Goal: Information Seeking & Learning: Learn about a topic

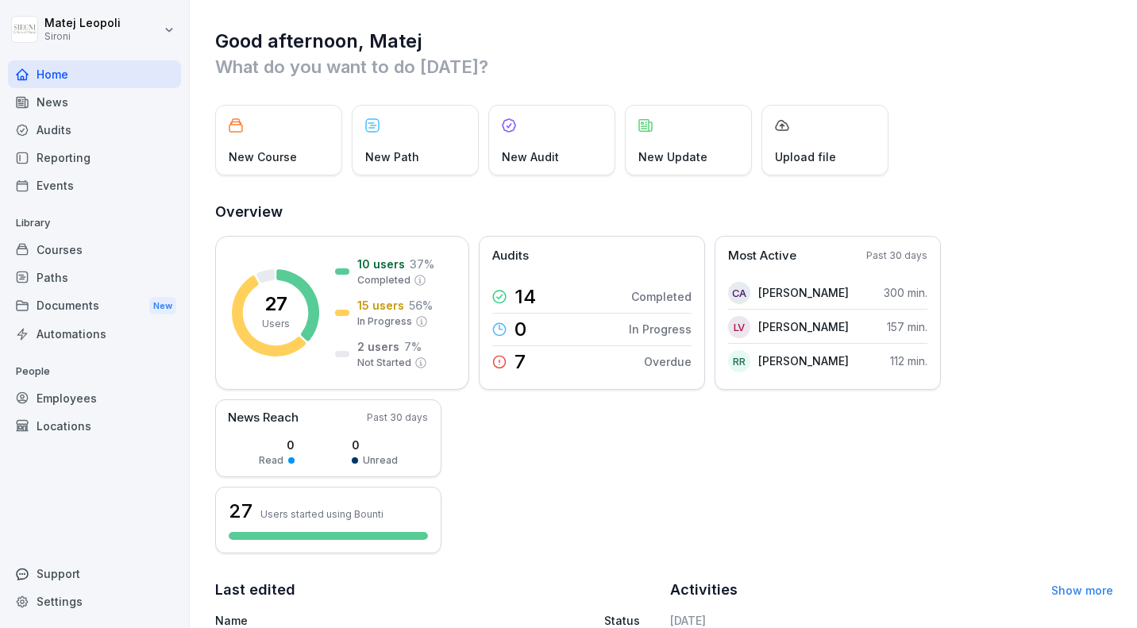
click at [73, 160] on div "Reporting" at bounding box center [94, 158] width 173 height 28
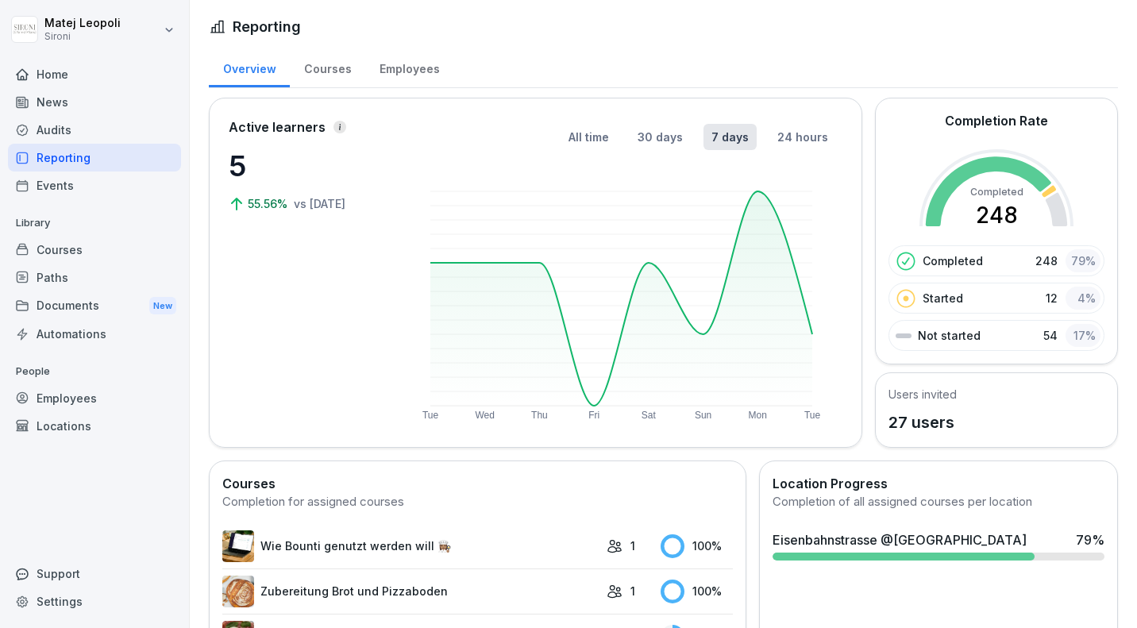
click at [384, 68] on div "Employees" at bounding box center [409, 67] width 88 height 40
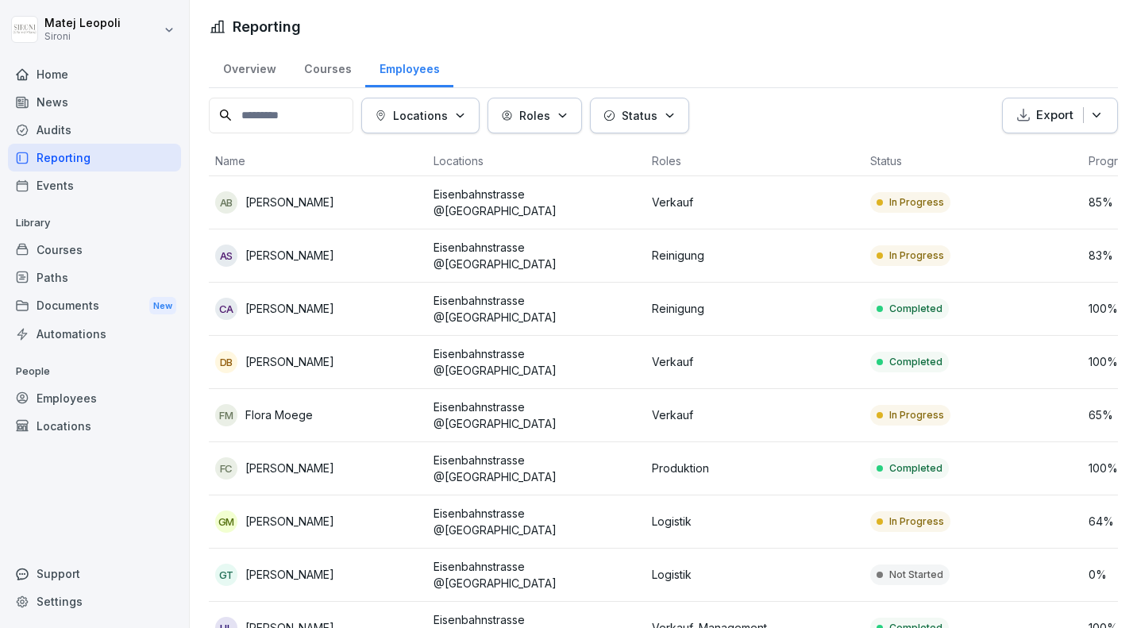
click at [446, 109] on p "Locations" at bounding box center [420, 115] width 55 height 17
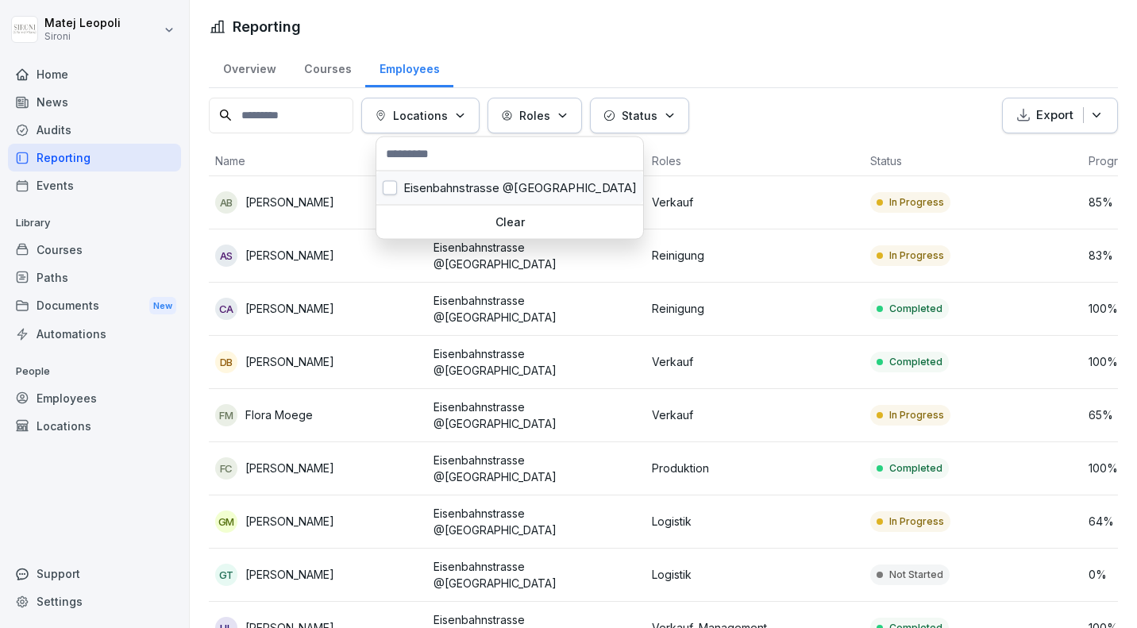
click at [388, 186] on button "button" at bounding box center [390, 188] width 14 height 14
click at [728, 102] on button "Roles" at bounding box center [768, 116] width 94 height 36
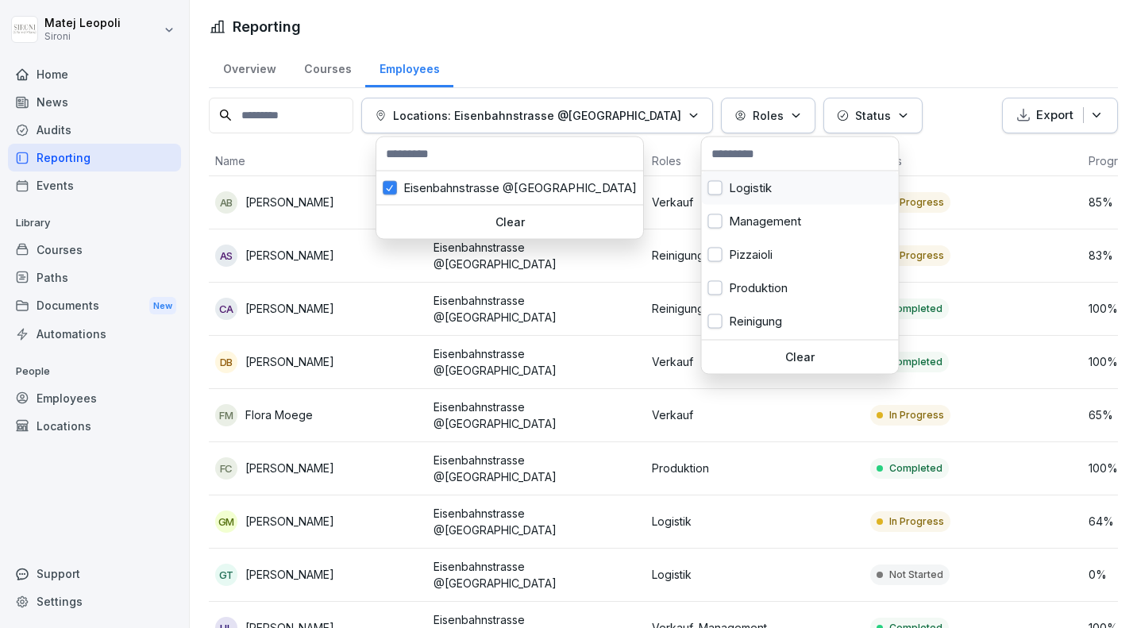
click at [719, 189] on button "button" at bounding box center [715, 188] width 14 height 14
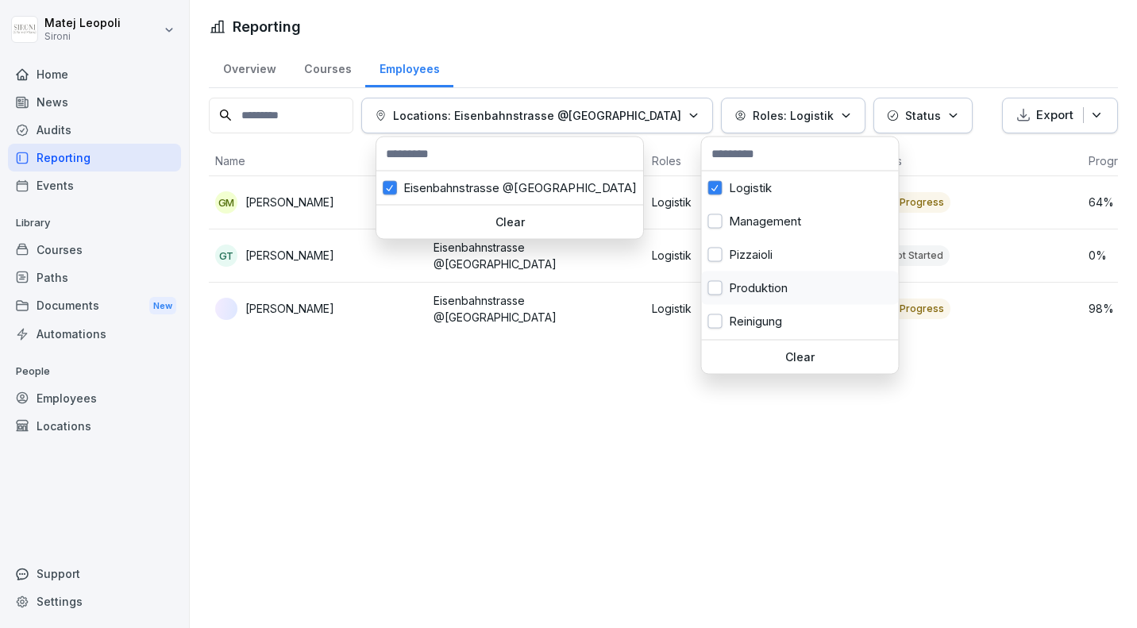
click at [715, 291] on button "button" at bounding box center [715, 288] width 14 height 14
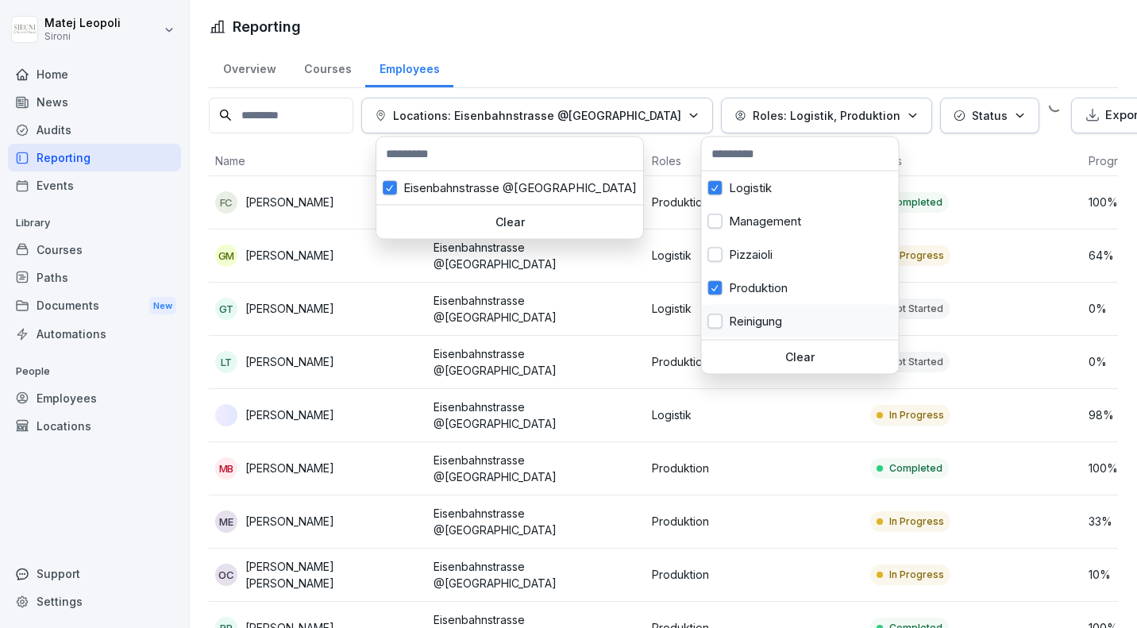
click at [716, 320] on button "button" at bounding box center [715, 321] width 14 height 14
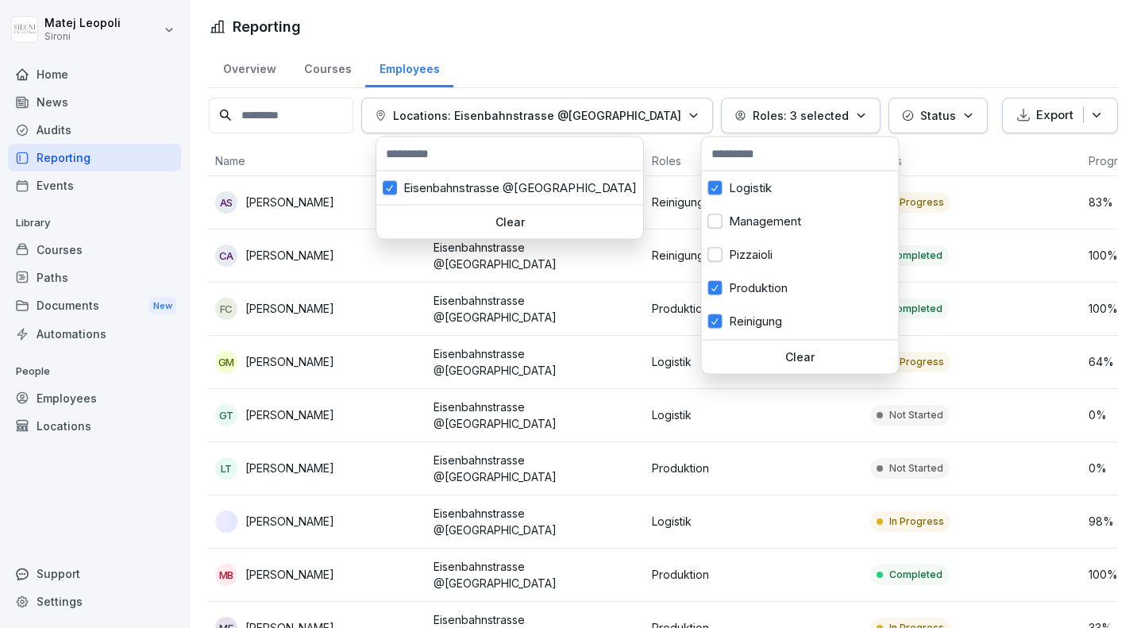
click at [773, 17] on html "Matej Leopoli Sironi Home News Audits Reporting Events Library Courses Paths Do…" at bounding box center [568, 314] width 1137 height 628
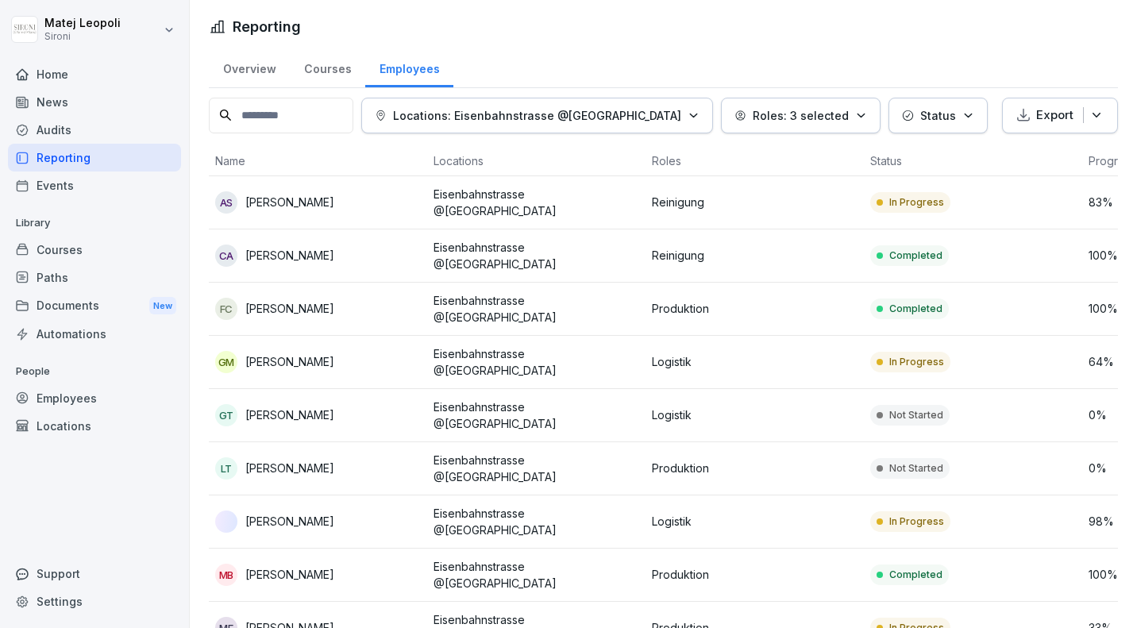
click at [726, 28] on html "Matej Leopoli Sironi Home News Audits Reporting Events Library Courses Paths Do…" at bounding box center [568, 314] width 1137 height 628
click at [64, 160] on div "Reporting" at bounding box center [94, 158] width 173 height 28
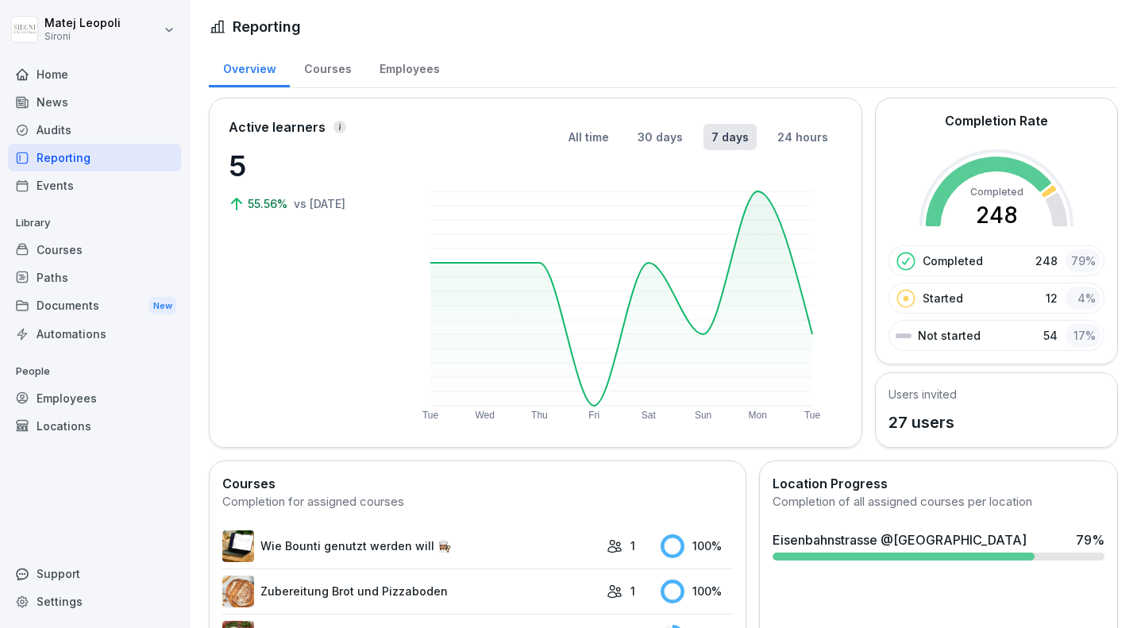
click at [313, 63] on div "Courses" at bounding box center [327, 67] width 75 height 40
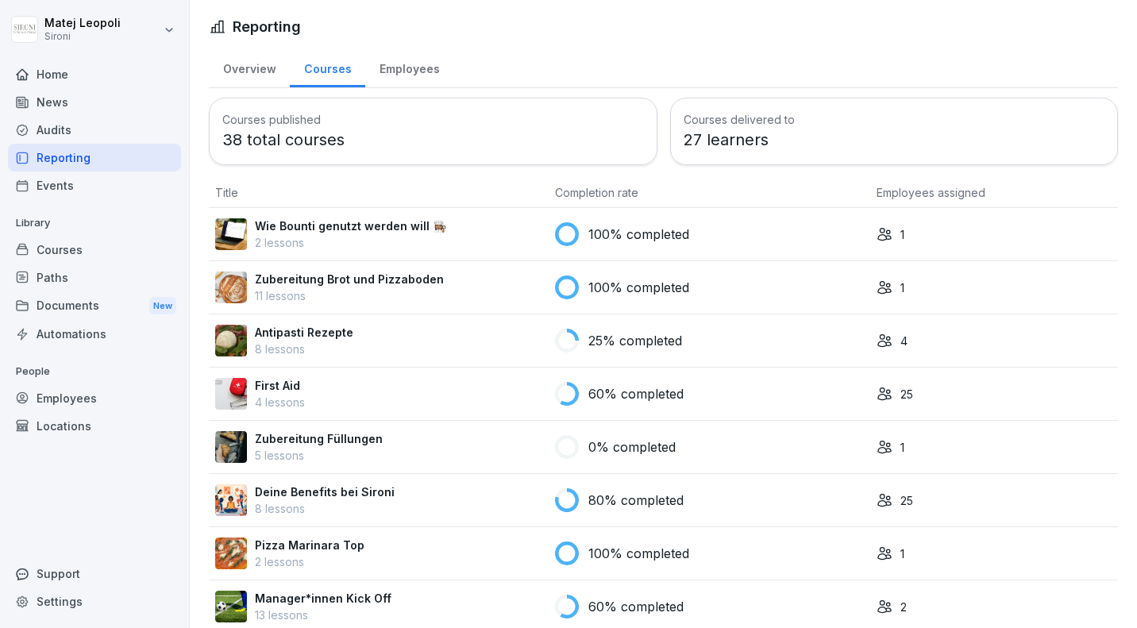
click at [747, 147] on p "27 learners" at bounding box center [895, 140] width 422 height 24
click at [706, 113] on h3 "Courses delivered to" at bounding box center [895, 119] width 422 height 17
click at [418, 68] on div "Employees" at bounding box center [409, 67] width 88 height 40
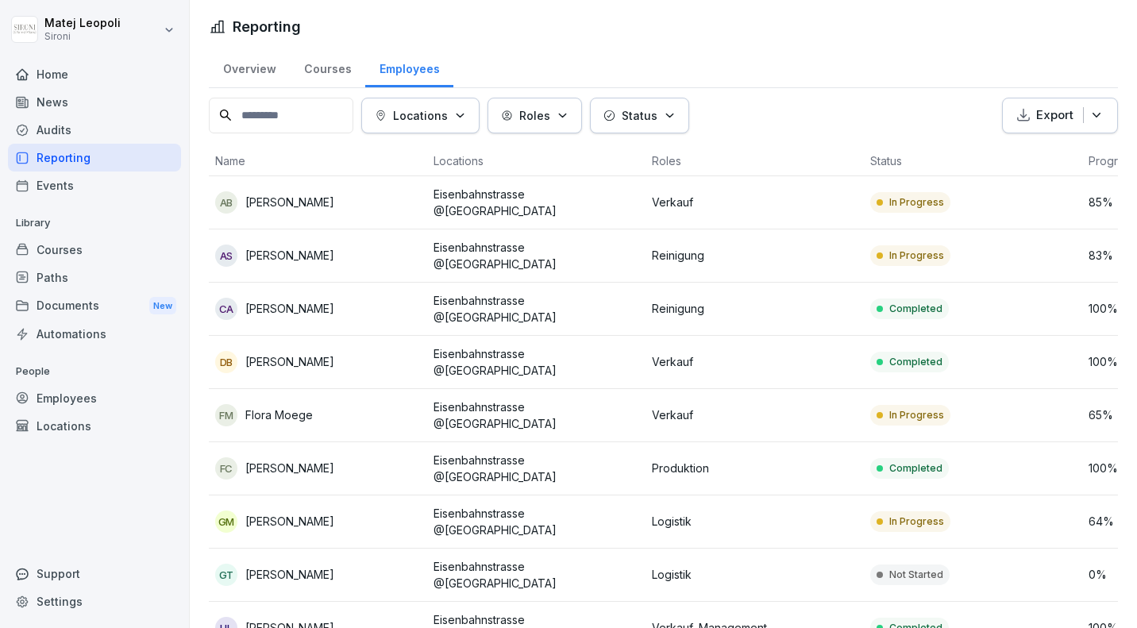
click at [672, 112] on icon "button" at bounding box center [670, 116] width 12 height 12
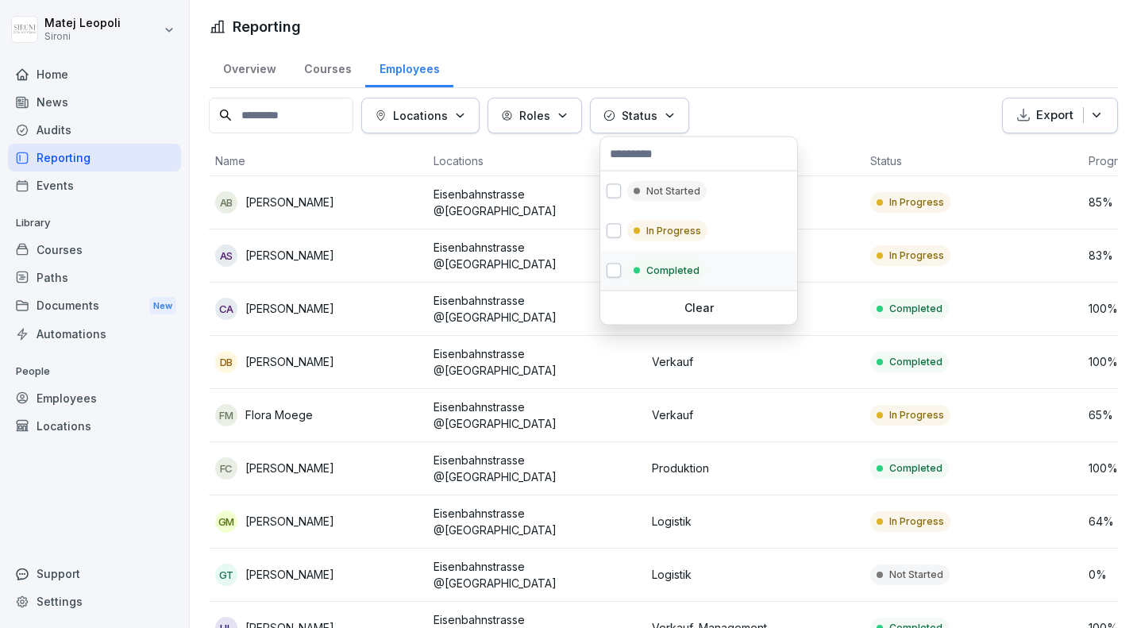
click at [613, 268] on button "button" at bounding box center [614, 271] width 14 height 14
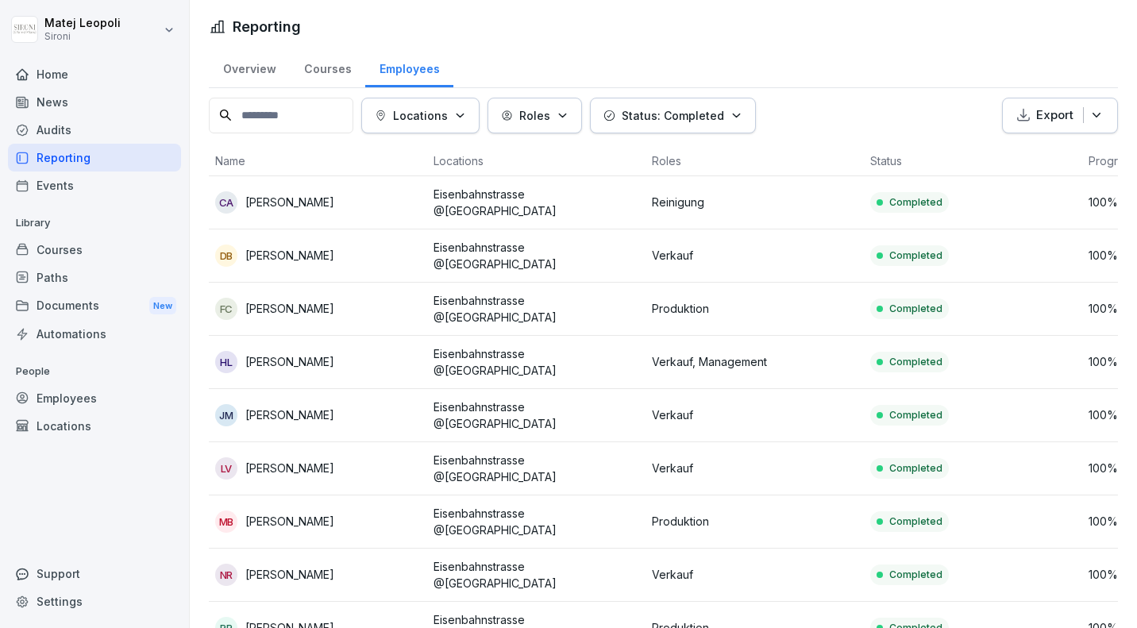
click at [785, 9] on html "Matej Leopoli Sironi Home News Audits Reporting Events Library Courses Paths Do…" at bounding box center [568, 314] width 1137 height 628
click at [79, 151] on div "Reporting" at bounding box center [94, 158] width 173 height 28
click at [48, 249] on div "Courses" at bounding box center [94, 250] width 173 height 28
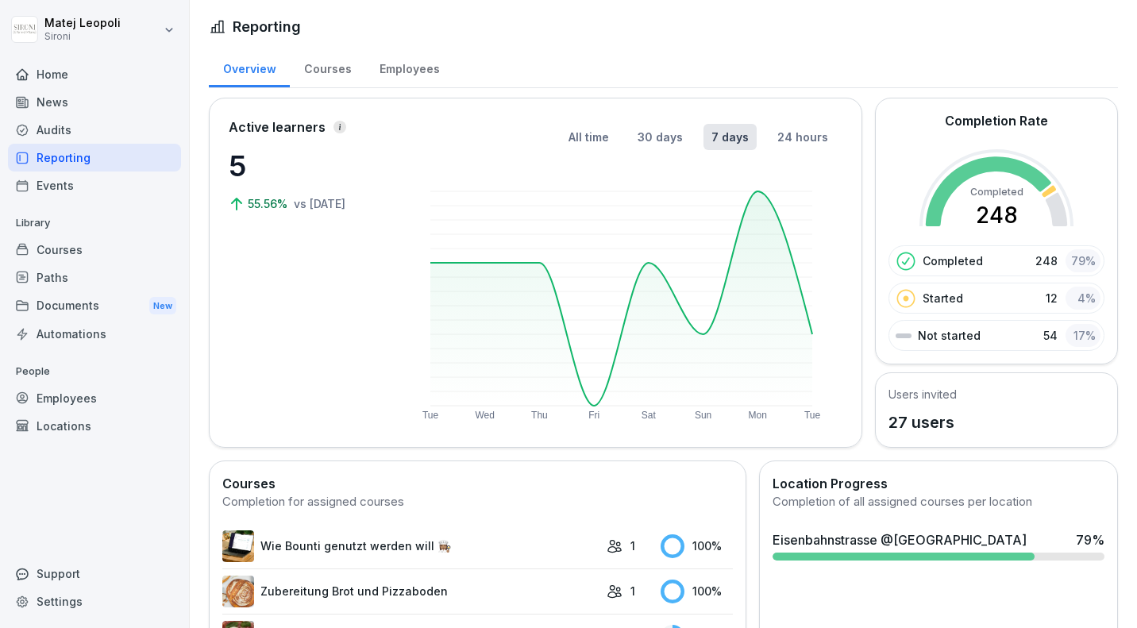
click at [333, 64] on div "Courses" at bounding box center [327, 67] width 75 height 40
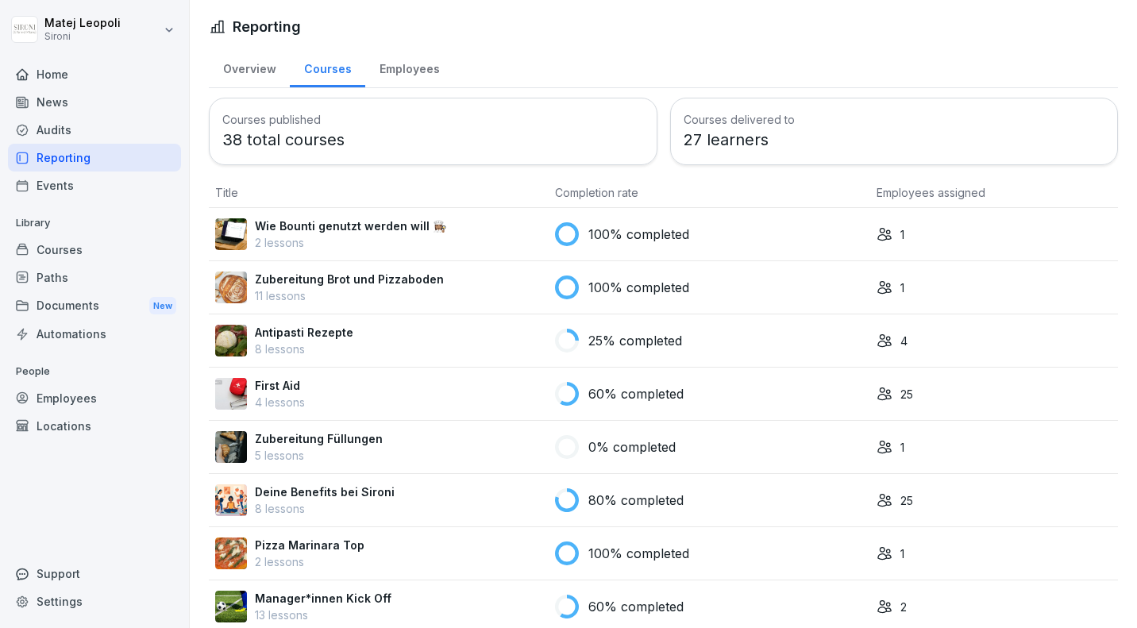
click at [445, 145] on p "38 total courses" at bounding box center [433, 140] width 422 height 24
click at [634, 192] on th "Completion rate" at bounding box center [710, 193] width 322 height 30
click at [730, 136] on p "27 learners" at bounding box center [895, 140] width 422 height 24
click at [533, 128] on p "38 total courses" at bounding box center [433, 140] width 422 height 24
click at [597, 193] on th "Completion rate" at bounding box center [710, 193] width 322 height 30
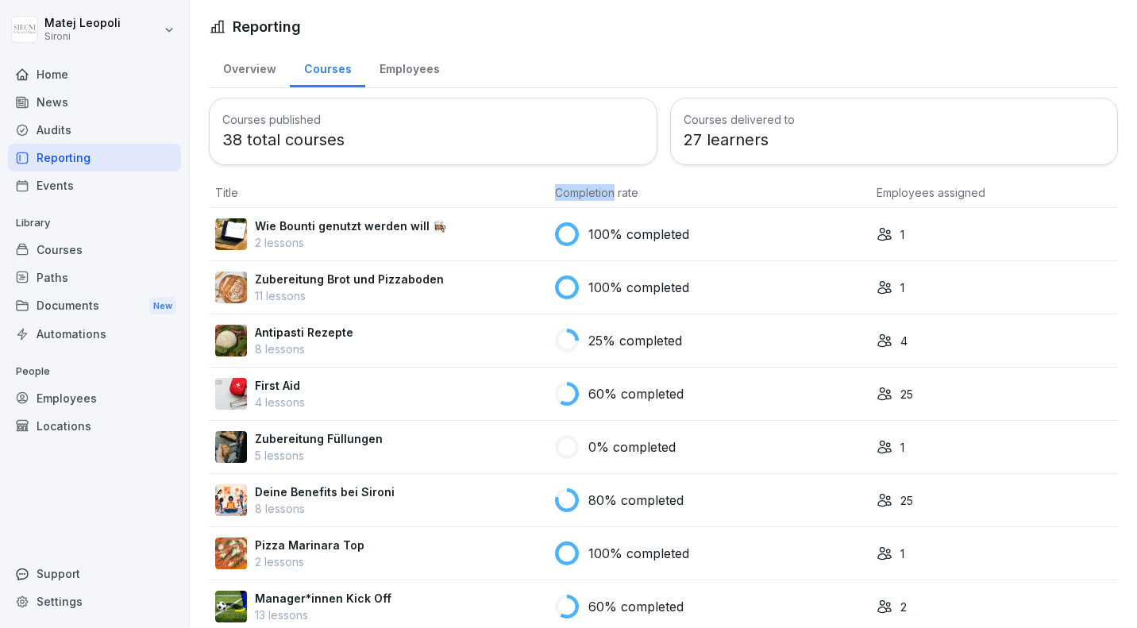
click at [597, 193] on th "Completion rate" at bounding box center [710, 193] width 322 height 30
click at [680, 195] on th "Completion rate" at bounding box center [710, 193] width 322 height 30
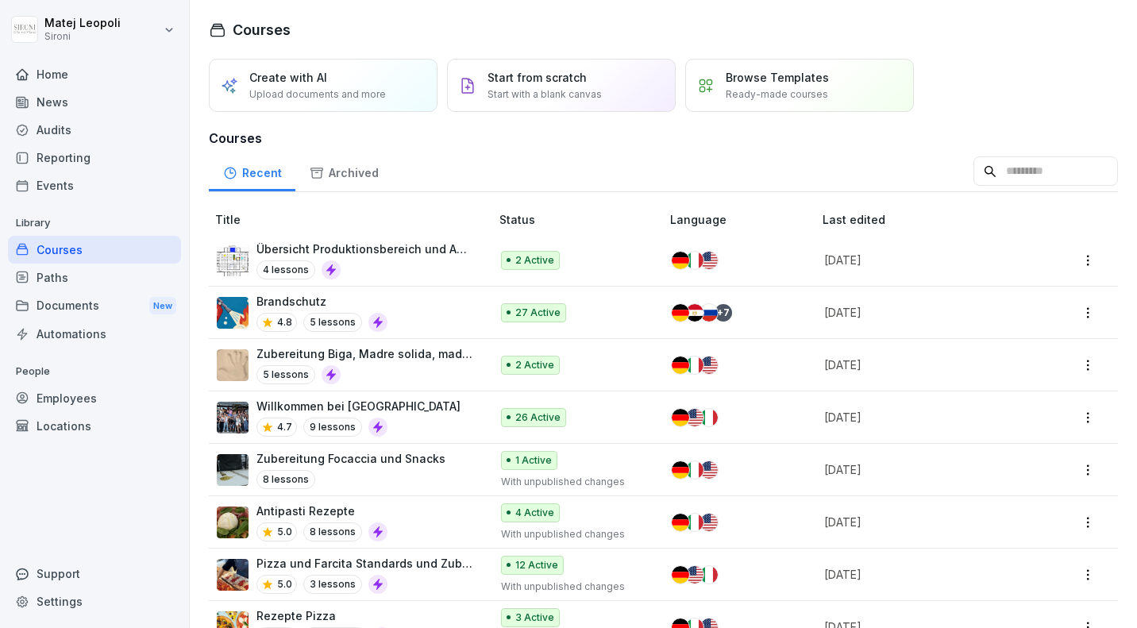
click at [71, 164] on div "Reporting" at bounding box center [94, 158] width 173 height 28
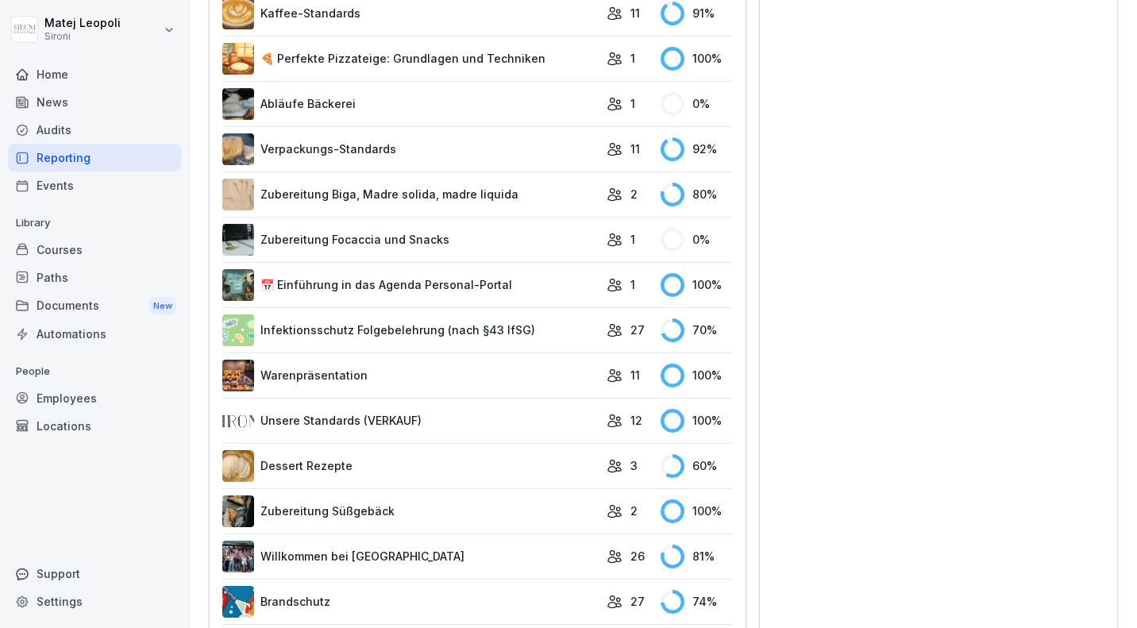
scroll to position [1324, 0]
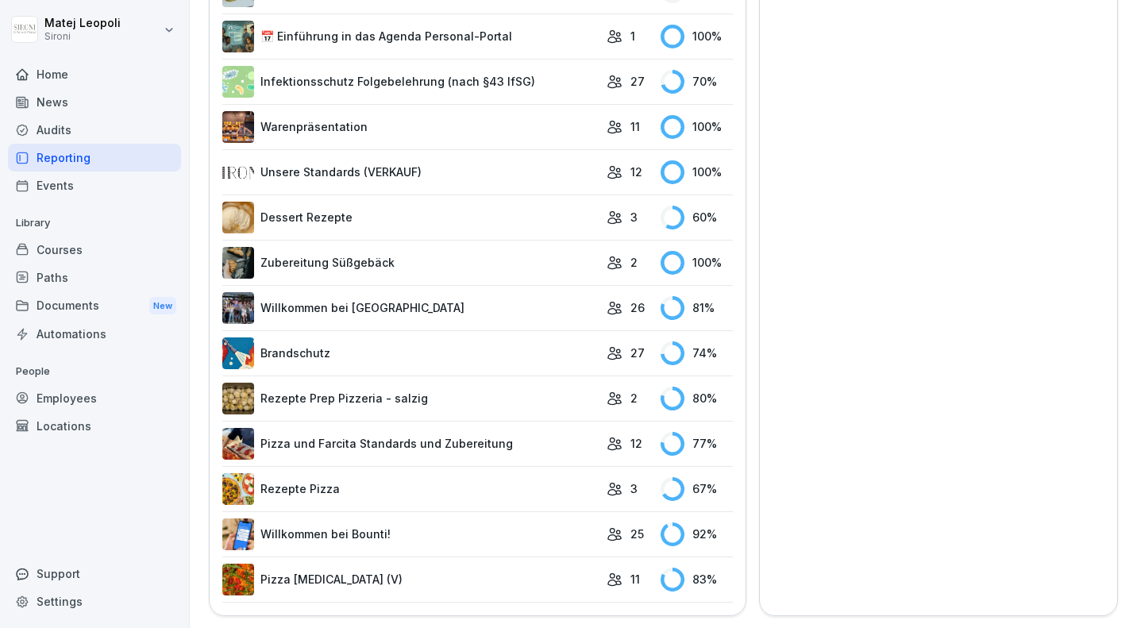
click at [309, 567] on link "Pizza [MEDICAL_DATA] (V)" at bounding box center [410, 580] width 376 height 32
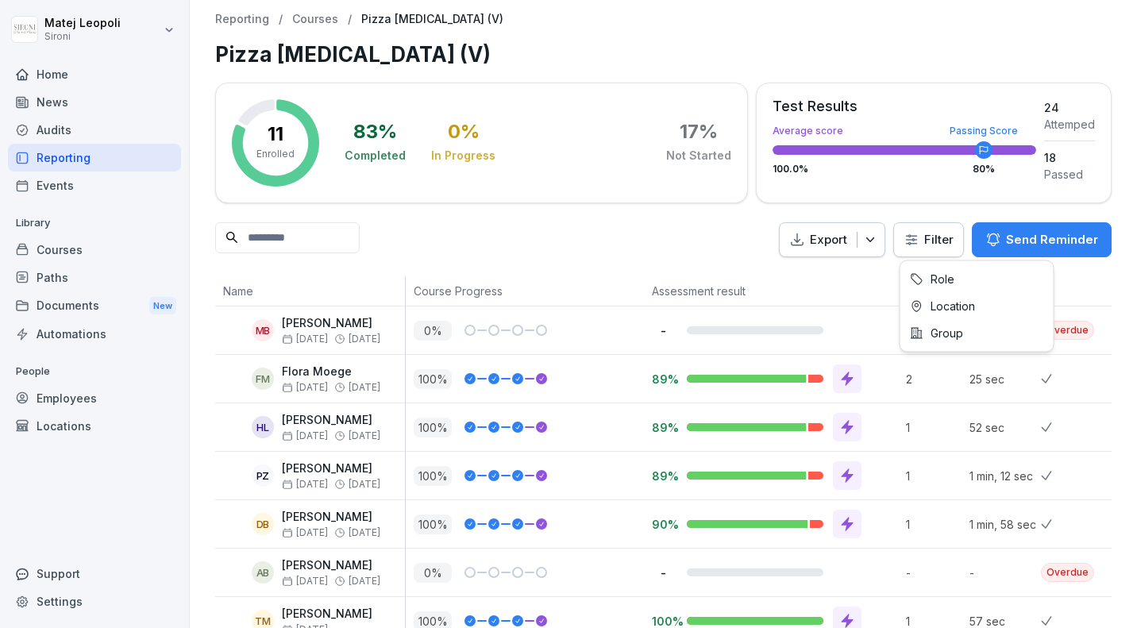
click at [947, 242] on html "Matej Leopoli Sironi Home News Audits Reporting Events Library Courses Paths Do…" at bounding box center [568, 314] width 1137 height 628
click at [746, 240] on html "Matej Leopoli Sironi Home News Audits Reporting Events Library Courses Paths Do…" at bounding box center [568, 314] width 1137 height 628
click at [723, 212] on div "11 Enrolled 83 % Completed 0 % In Progress 17 % Not Started Test Results Averag…" at bounding box center [663, 461] width 896 height 757
click at [325, 18] on p "Courses" at bounding box center [315, 19] width 46 height 13
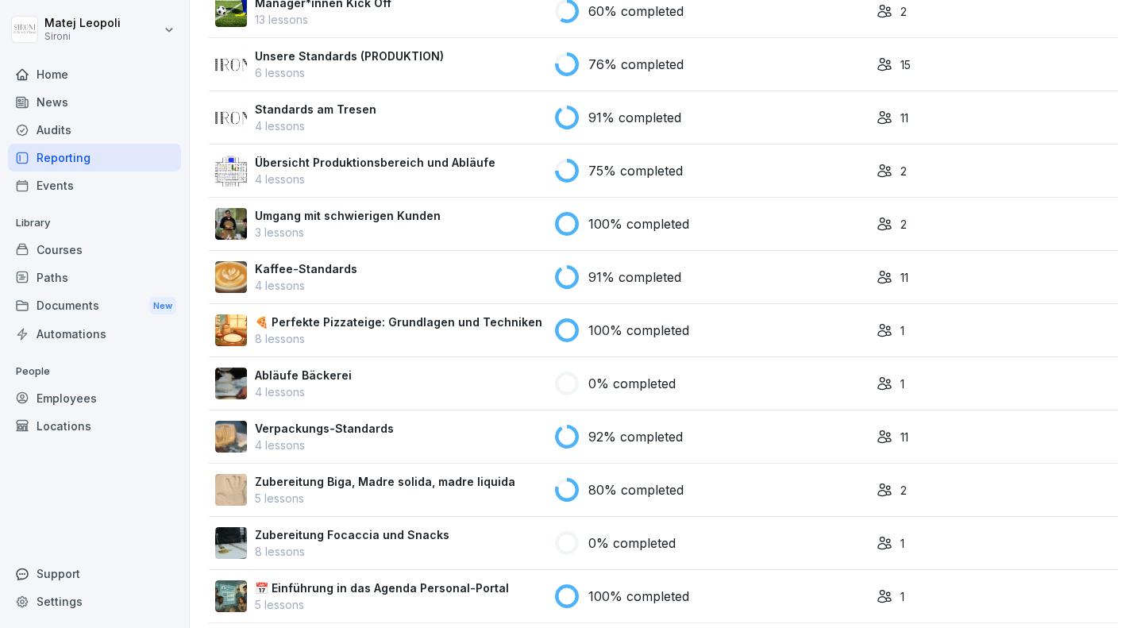
scroll to position [580, 0]
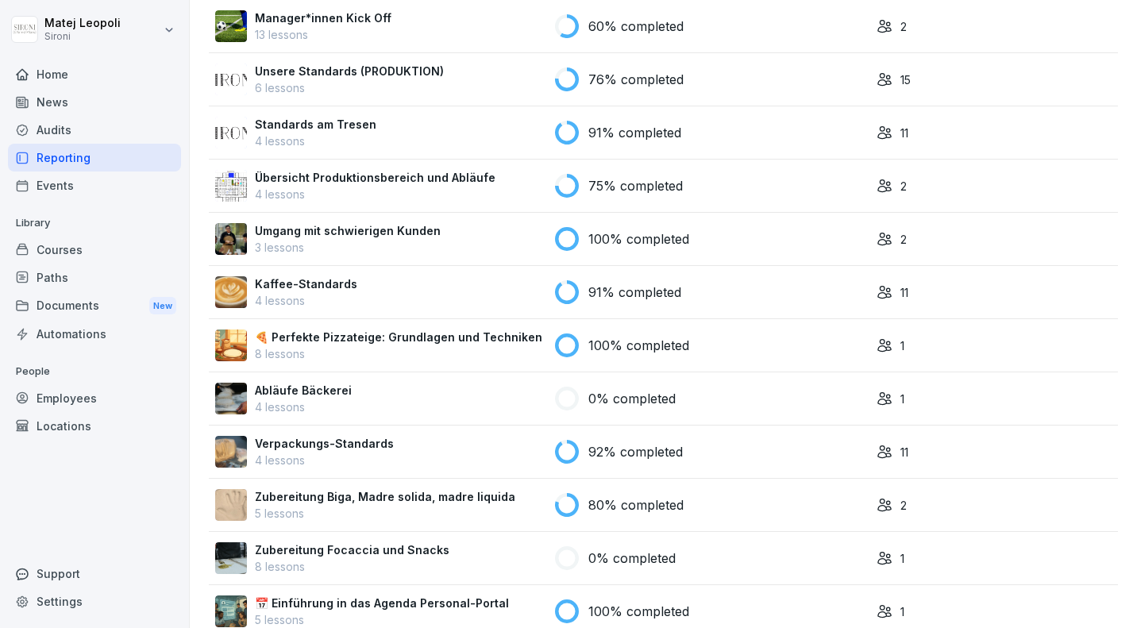
click at [306, 303] on p "4 lessons" at bounding box center [306, 300] width 102 height 17
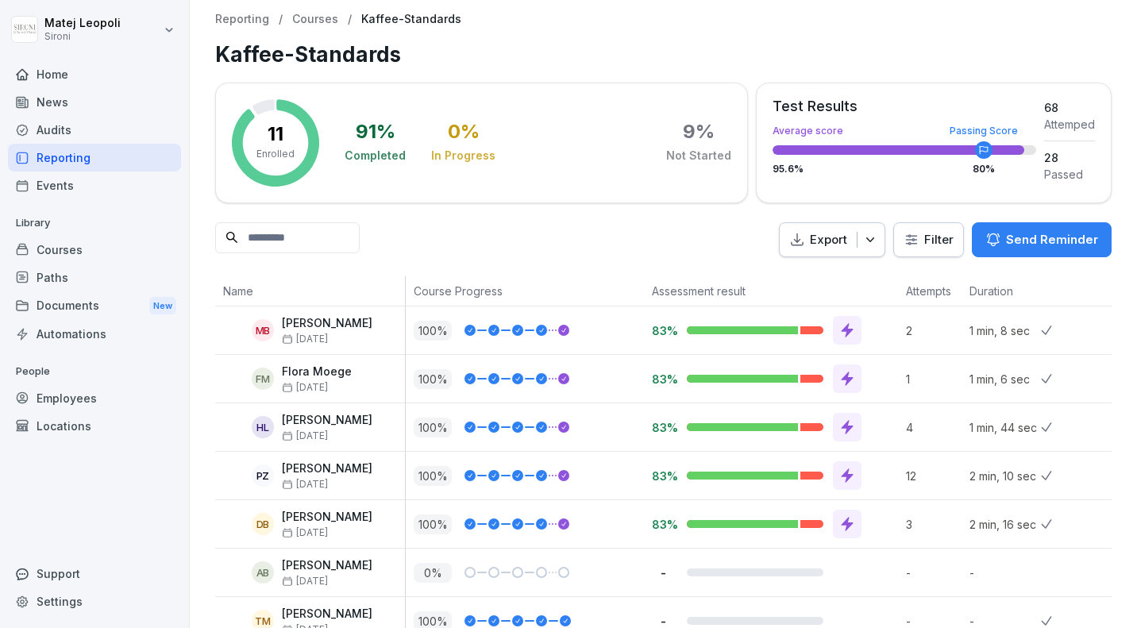
click at [298, 17] on p "Courses" at bounding box center [315, 19] width 46 height 13
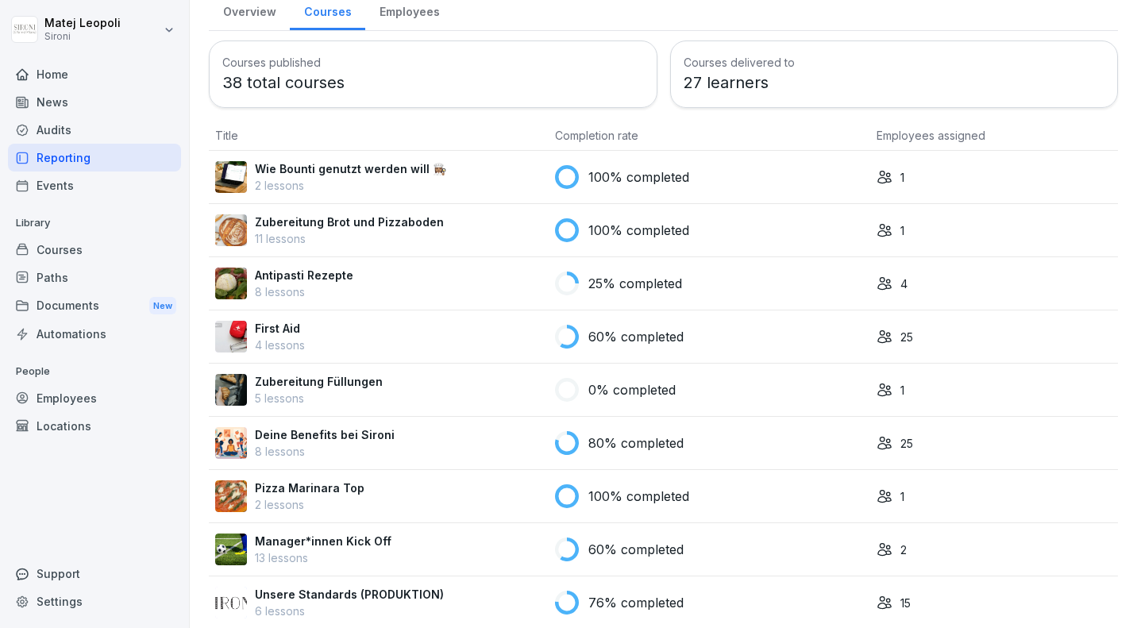
scroll to position [60, 0]
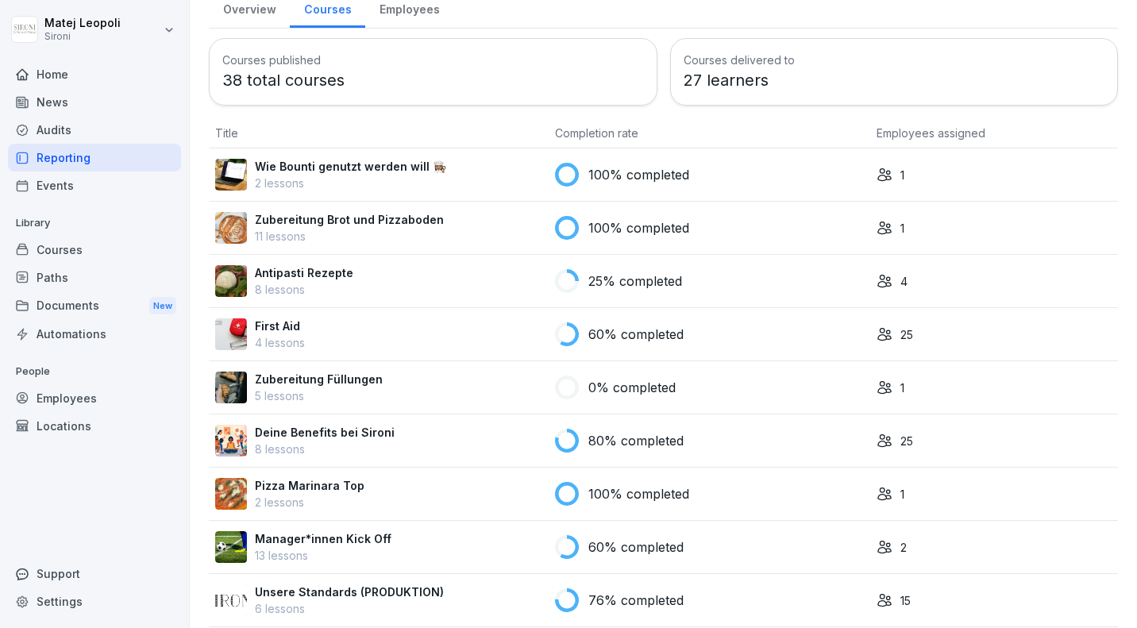
click at [299, 440] on p "Deine Benefits bei Sironi" at bounding box center [325, 432] width 140 height 17
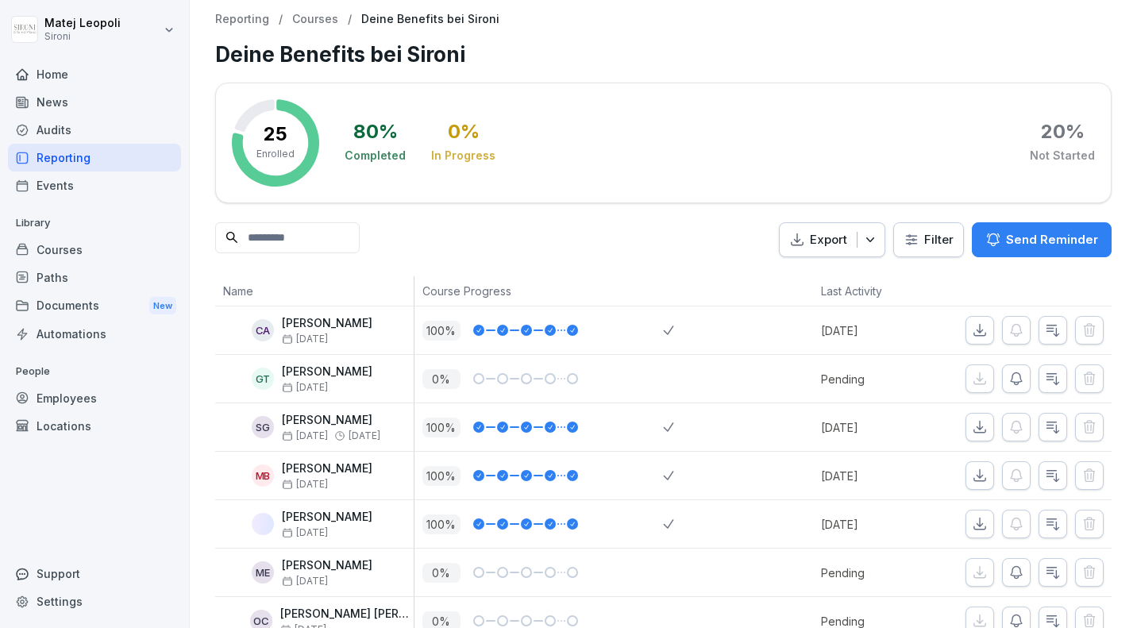
click at [301, 21] on p "Courses" at bounding box center [315, 19] width 46 height 13
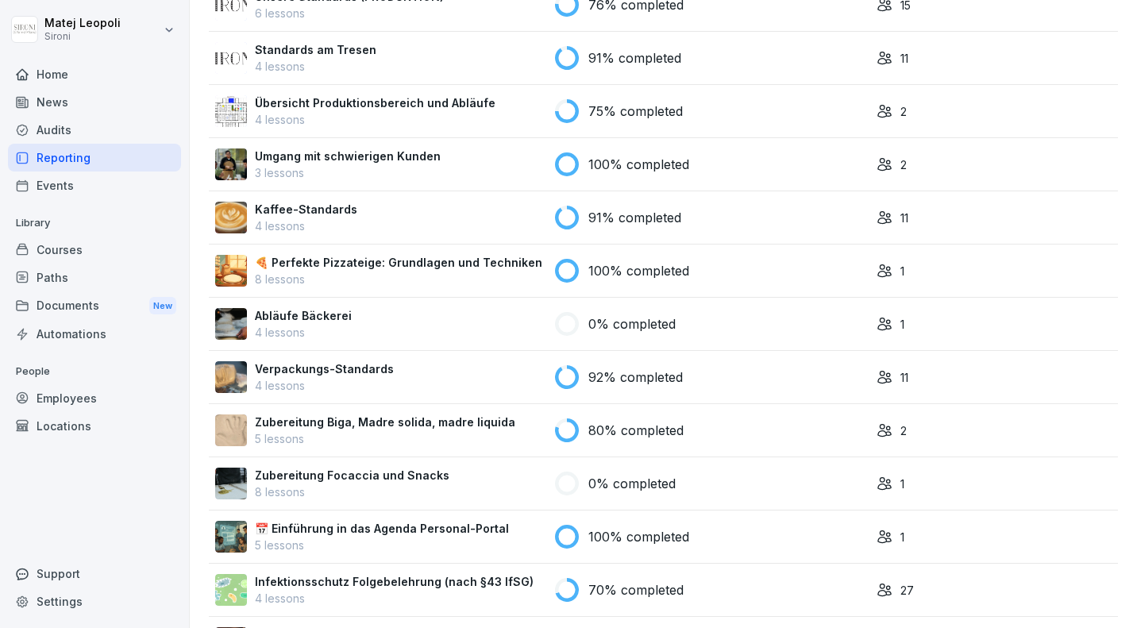
scroll to position [654, 0]
click at [341, 369] on p "Verpackungs-Standards" at bounding box center [324, 369] width 139 height 17
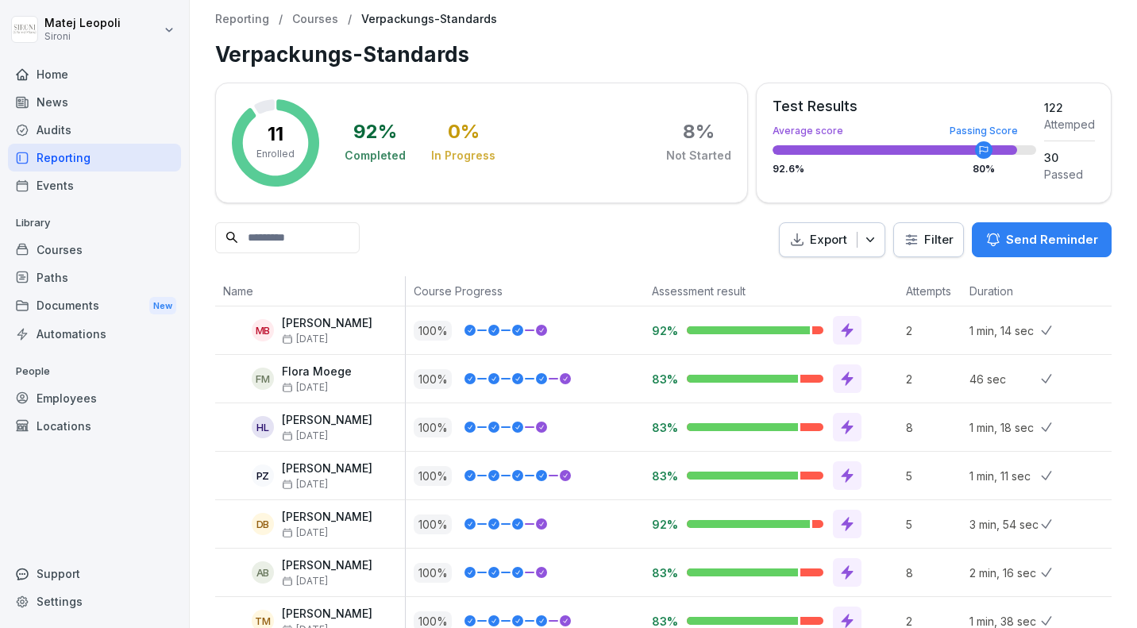
click at [37, 599] on div "Settings" at bounding box center [94, 602] width 173 height 28
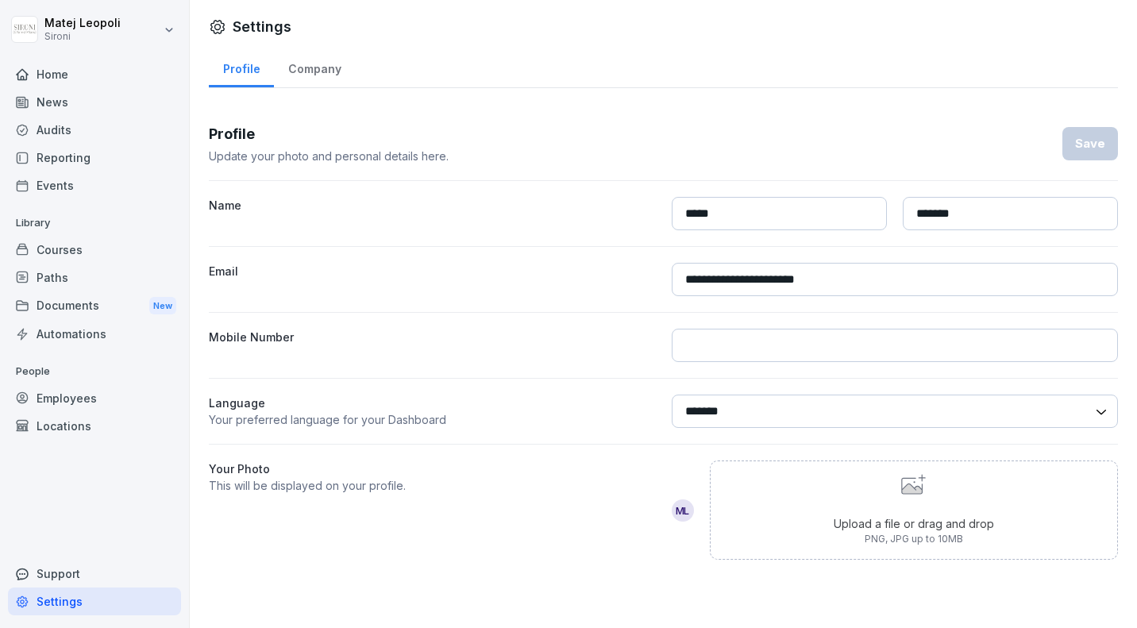
click at [688, 399] on select "******* ******" at bounding box center [895, 411] width 447 height 33
select select "**"
click at [672, 395] on select "******* ******" at bounding box center [895, 411] width 447 height 33
click at [1078, 140] on div "Save" at bounding box center [1090, 143] width 30 height 17
select select "**"
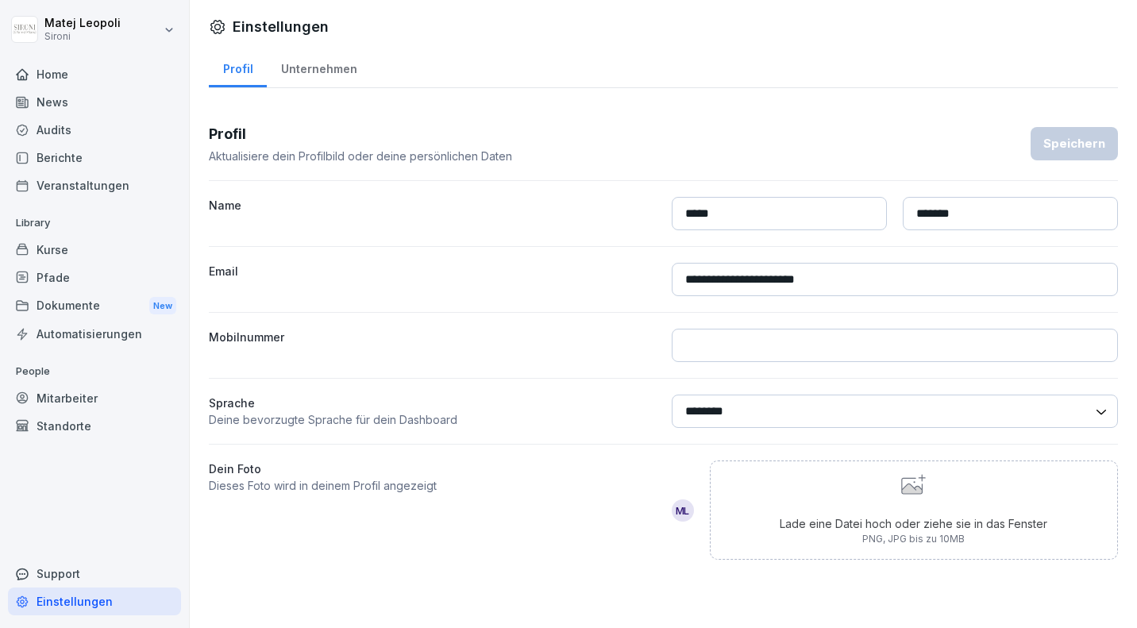
click at [62, 156] on div "Berichte" at bounding box center [94, 158] width 173 height 28
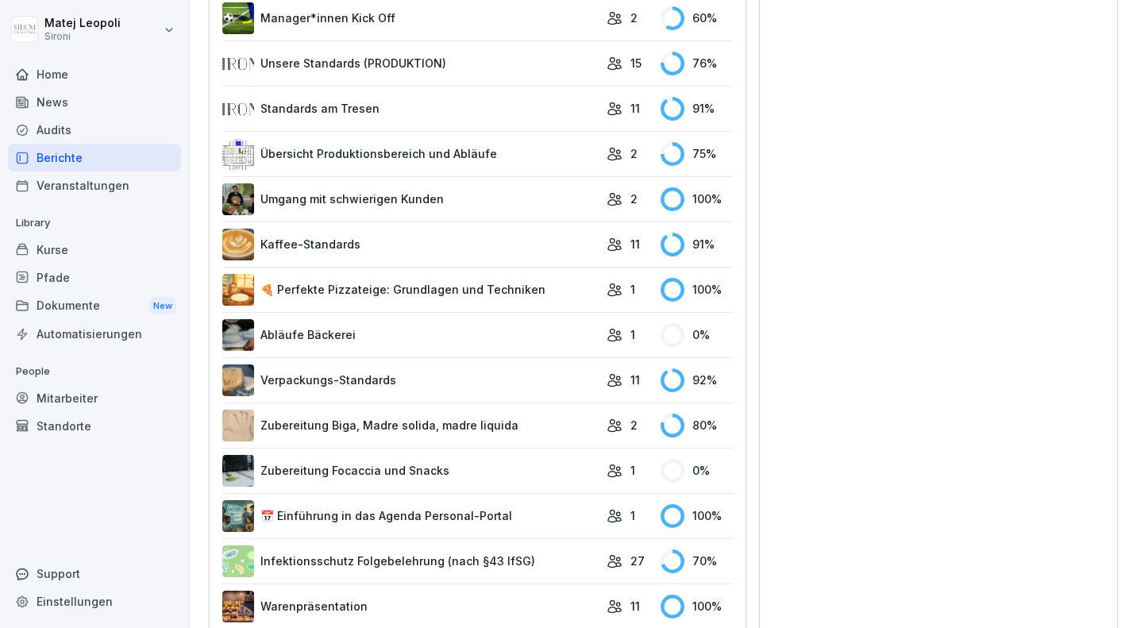
scroll to position [850, 0]
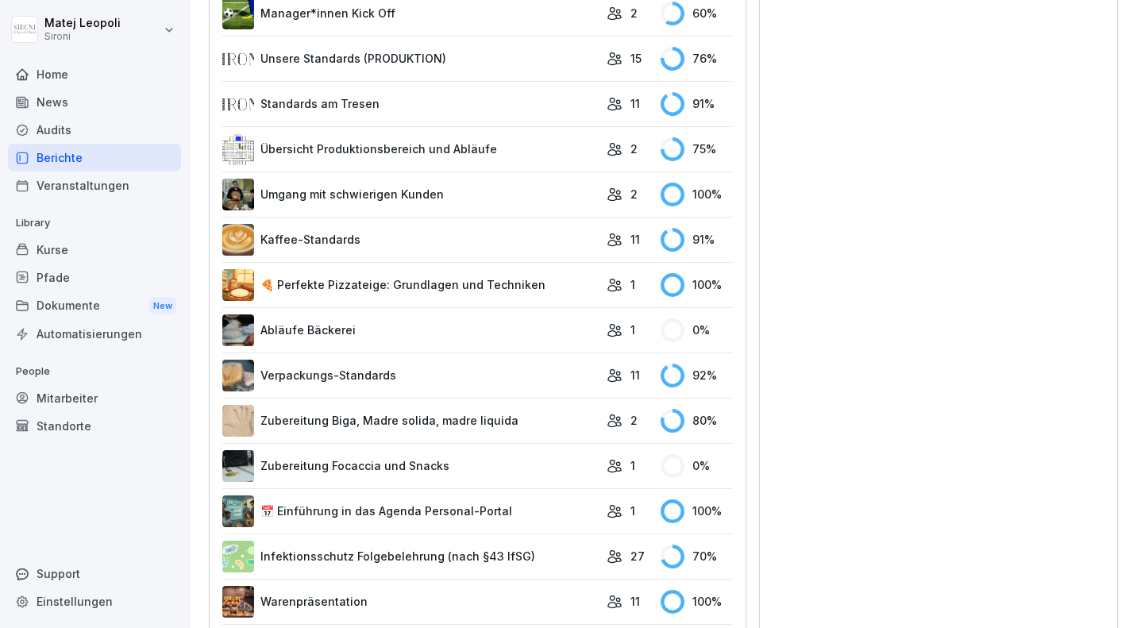
click at [379, 375] on link "Verpackungs-Standards" at bounding box center [410, 376] width 376 height 32
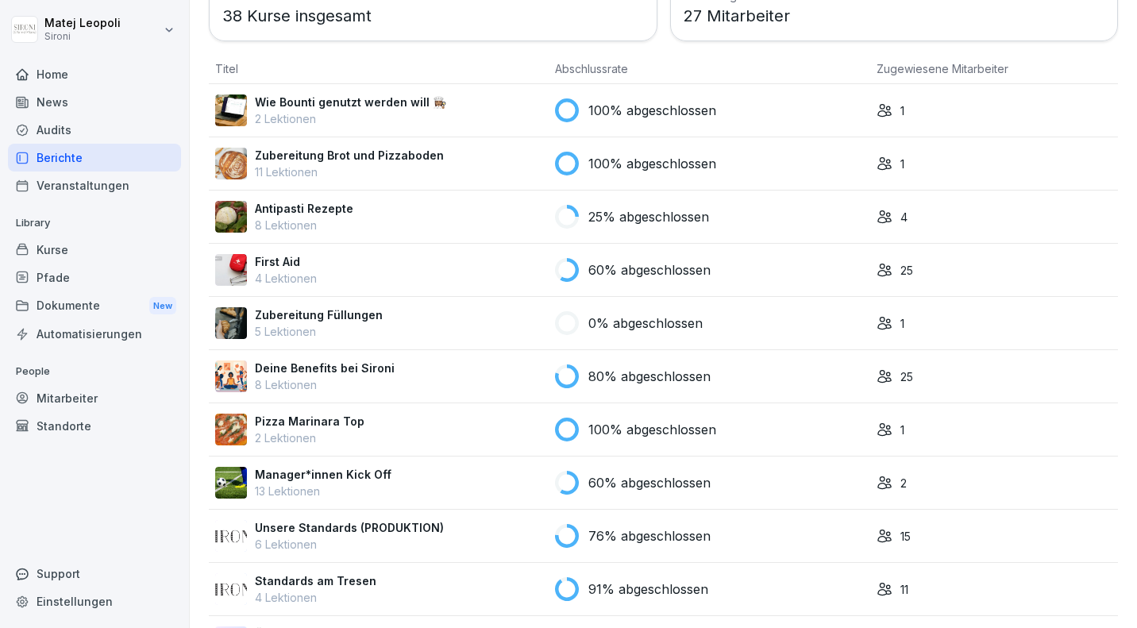
scroll to position [142, 0]
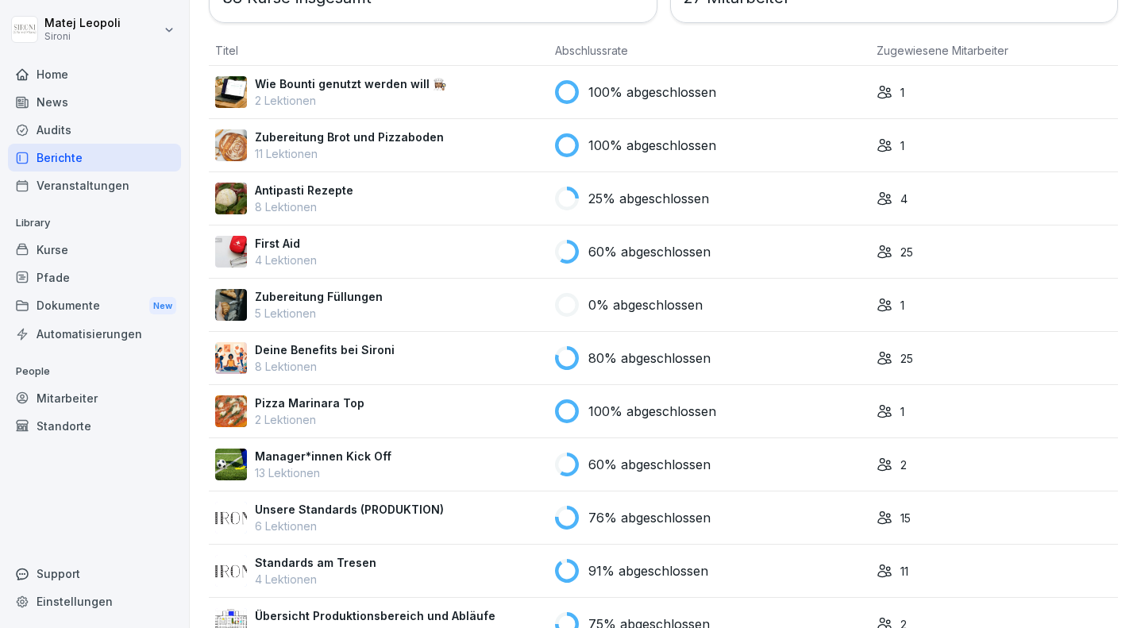
click at [353, 400] on p "Pizza Marinara Top" at bounding box center [310, 403] width 110 height 17
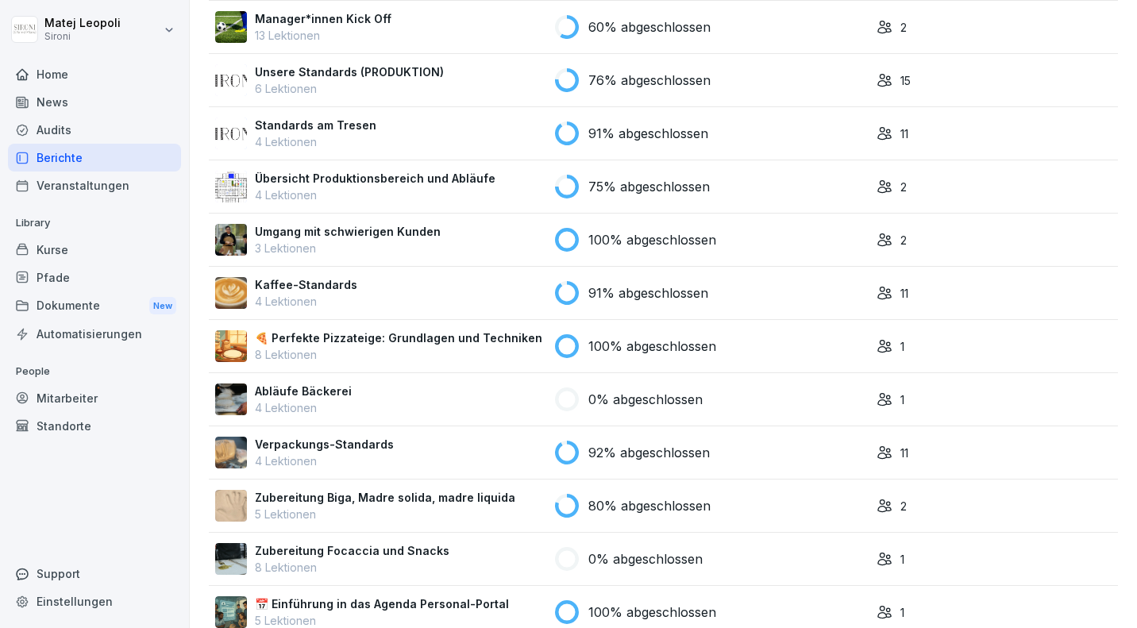
scroll to position [597, 0]
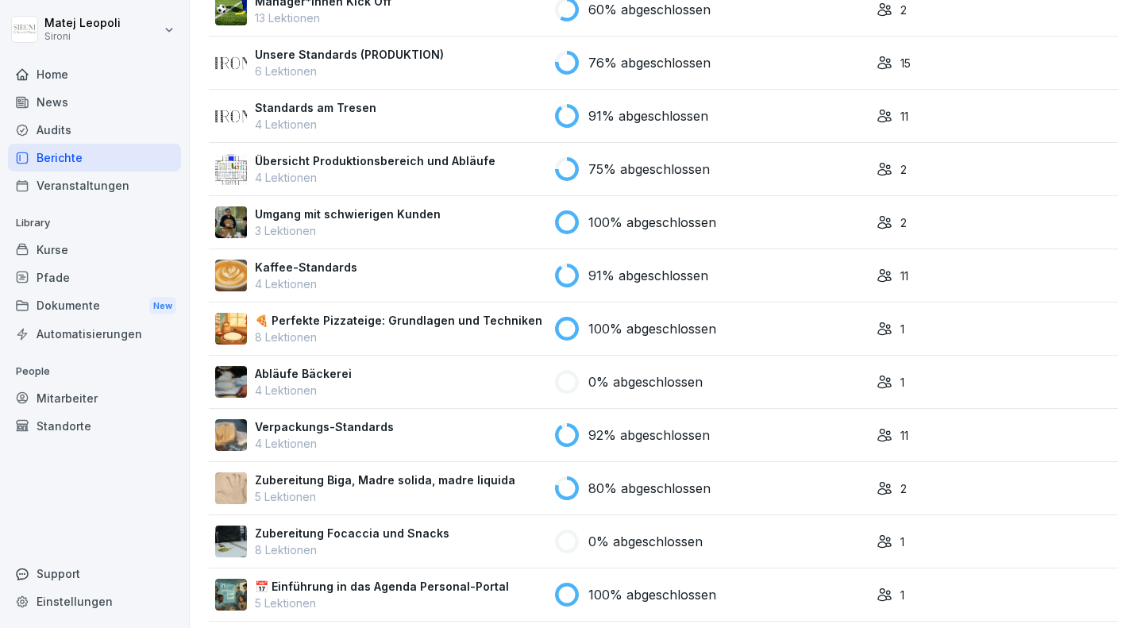
click at [349, 306] on td "🍕 Perfekte Pizzateige: Grundlagen und Techniken 8 Lektionen" at bounding box center [379, 329] width 340 height 53
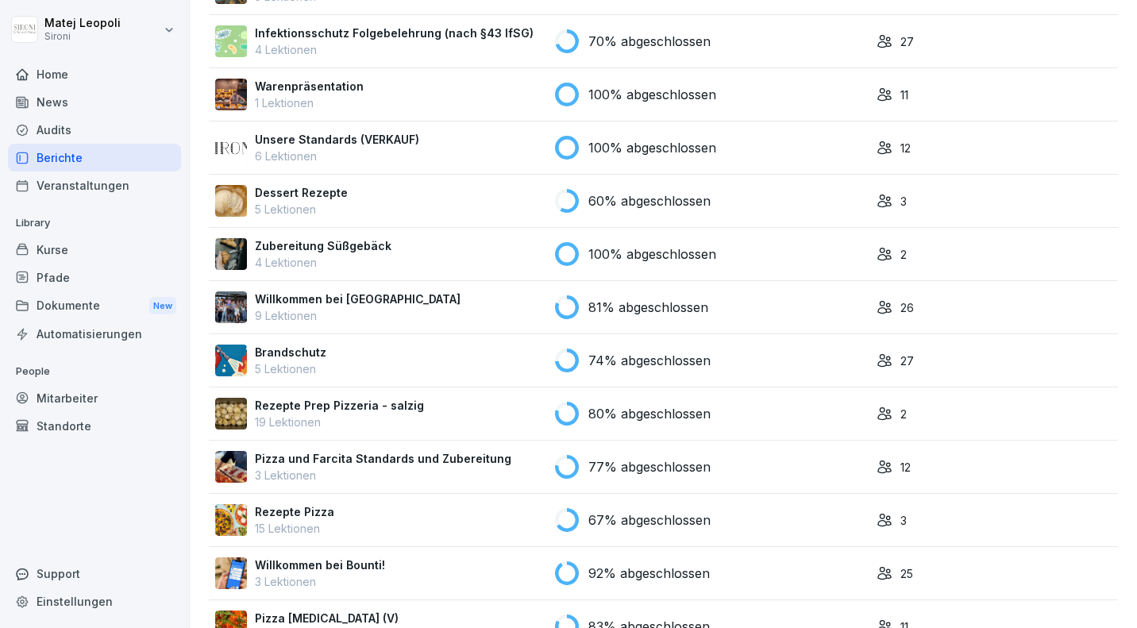
scroll to position [1209, 0]
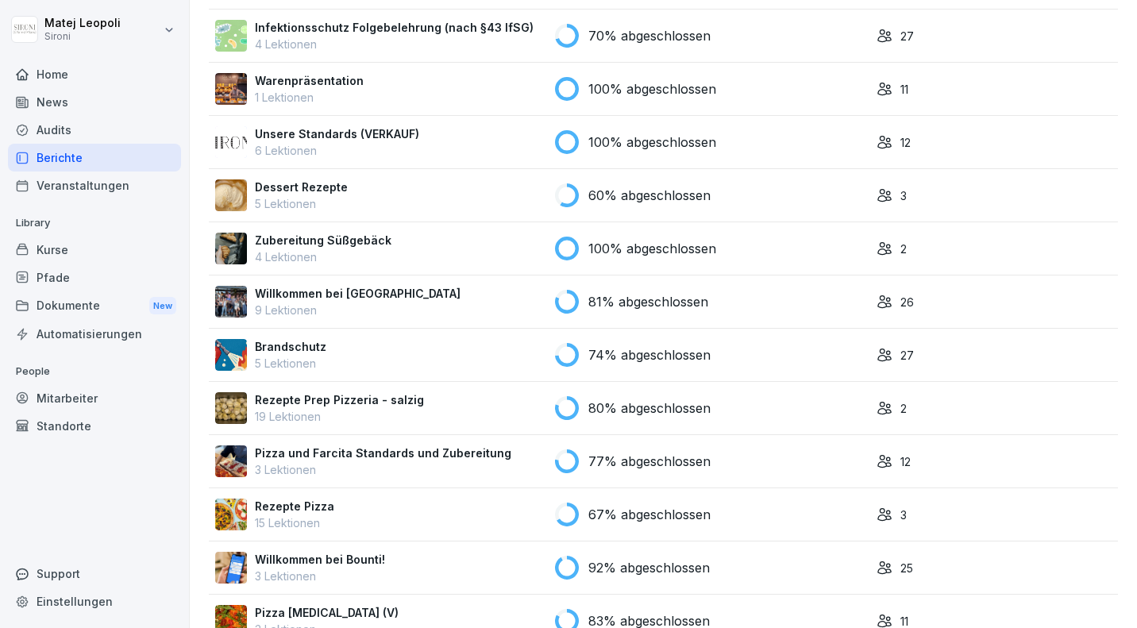
click at [329, 300] on p "Willkommen bei [GEOGRAPHIC_DATA]" at bounding box center [358, 293] width 206 height 17
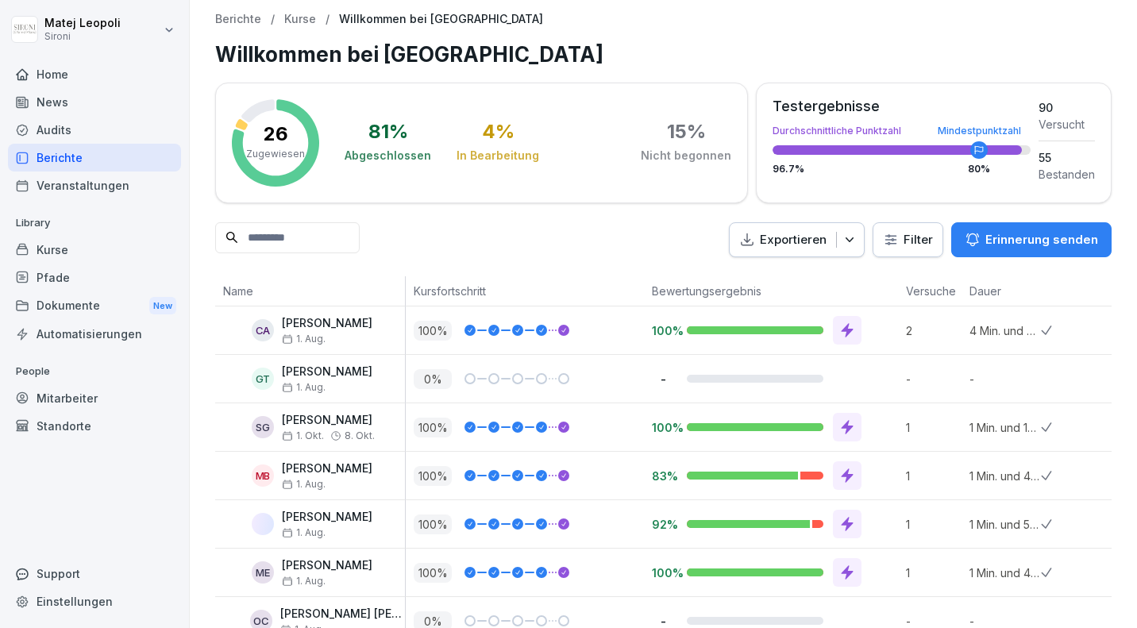
click at [64, 247] on div "Kurse" at bounding box center [94, 250] width 173 height 28
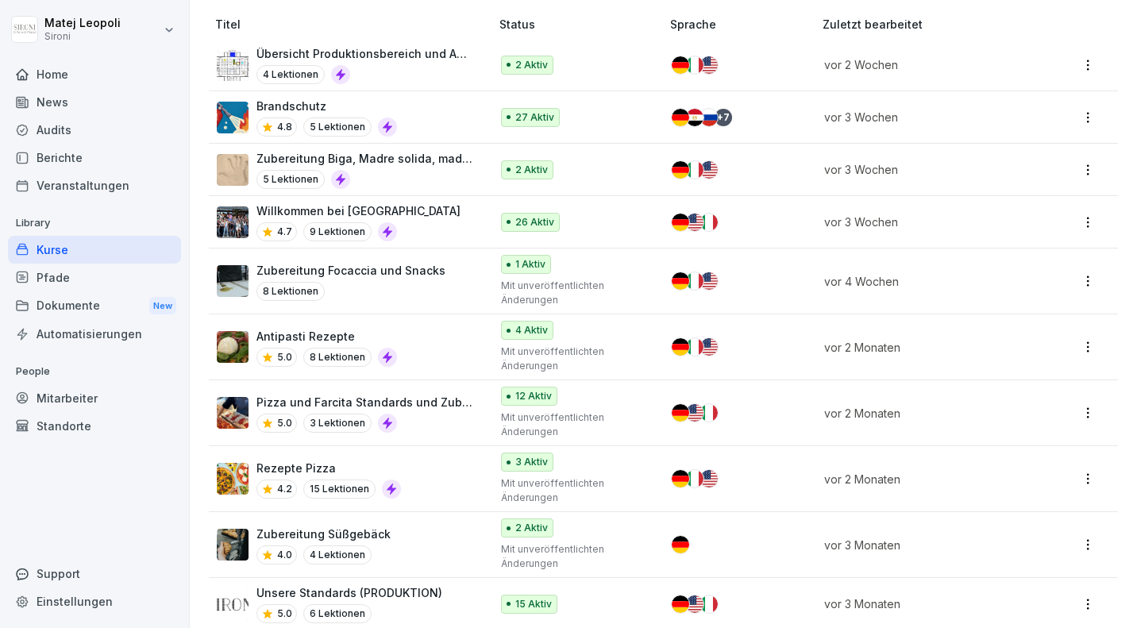
scroll to position [218, 0]
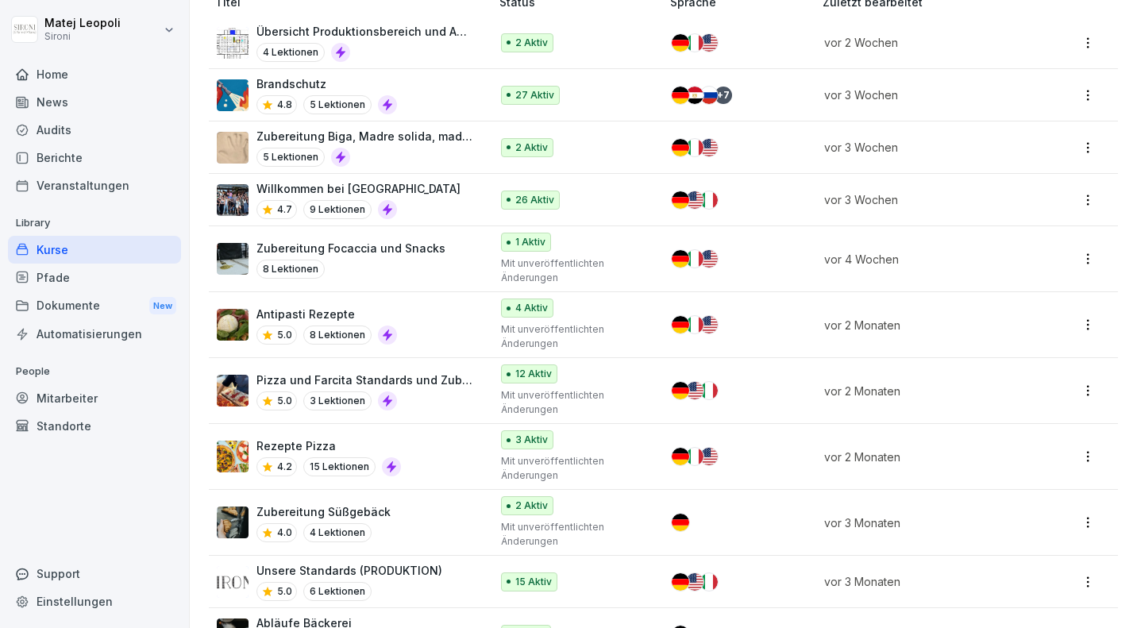
click at [279, 376] on p "Pizza und Farcita Standards und Zubereitung" at bounding box center [365, 380] width 218 height 17
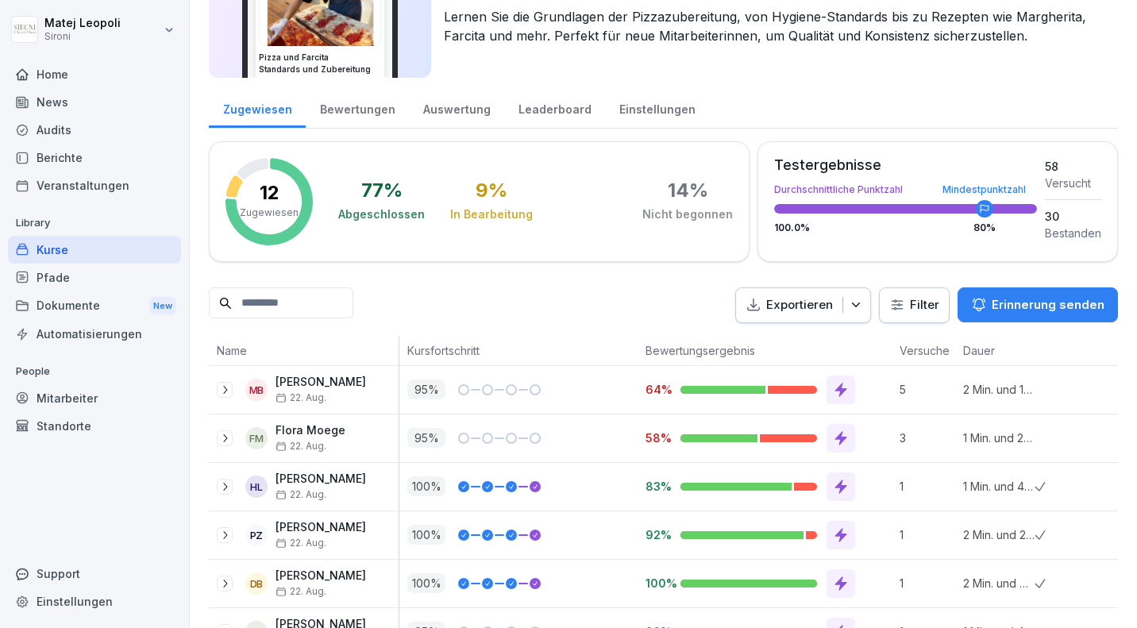
scroll to position [114, 0]
click at [369, 114] on div "Bewertungen" at bounding box center [357, 107] width 103 height 40
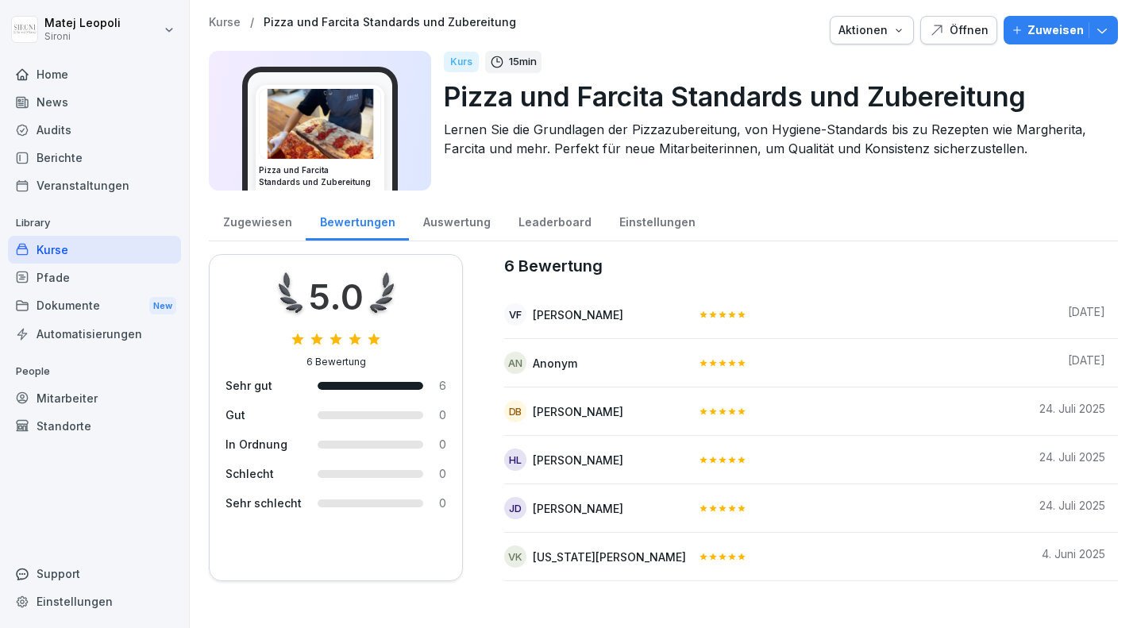
click at [470, 216] on div "Auswertung" at bounding box center [456, 220] width 95 height 40
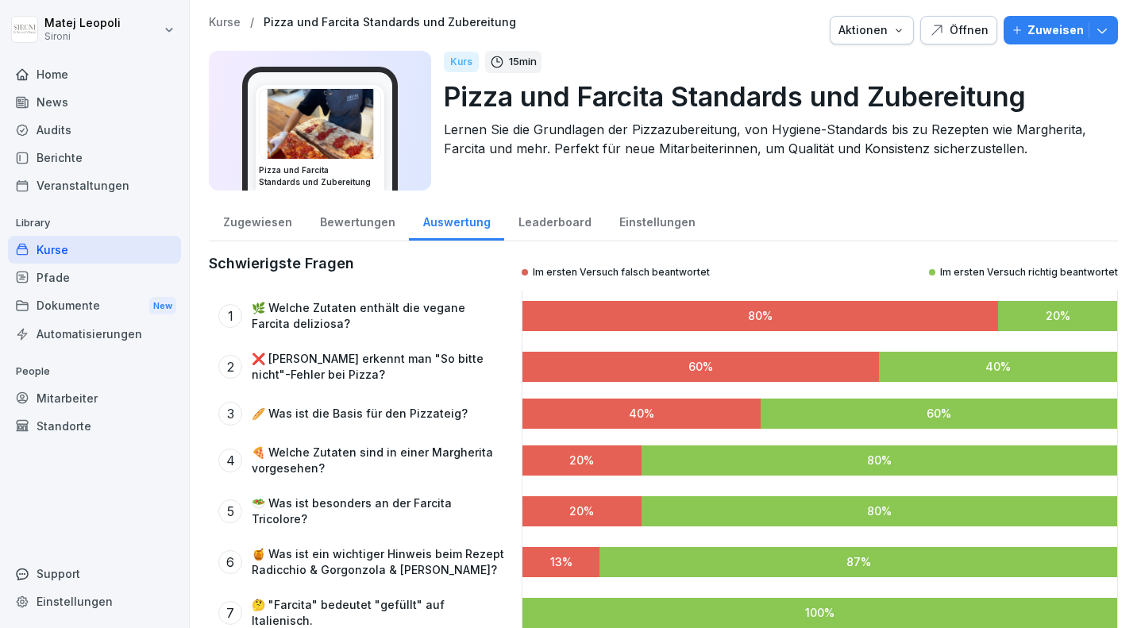
click at [560, 216] on div "Leaderboard" at bounding box center [554, 220] width 101 height 40
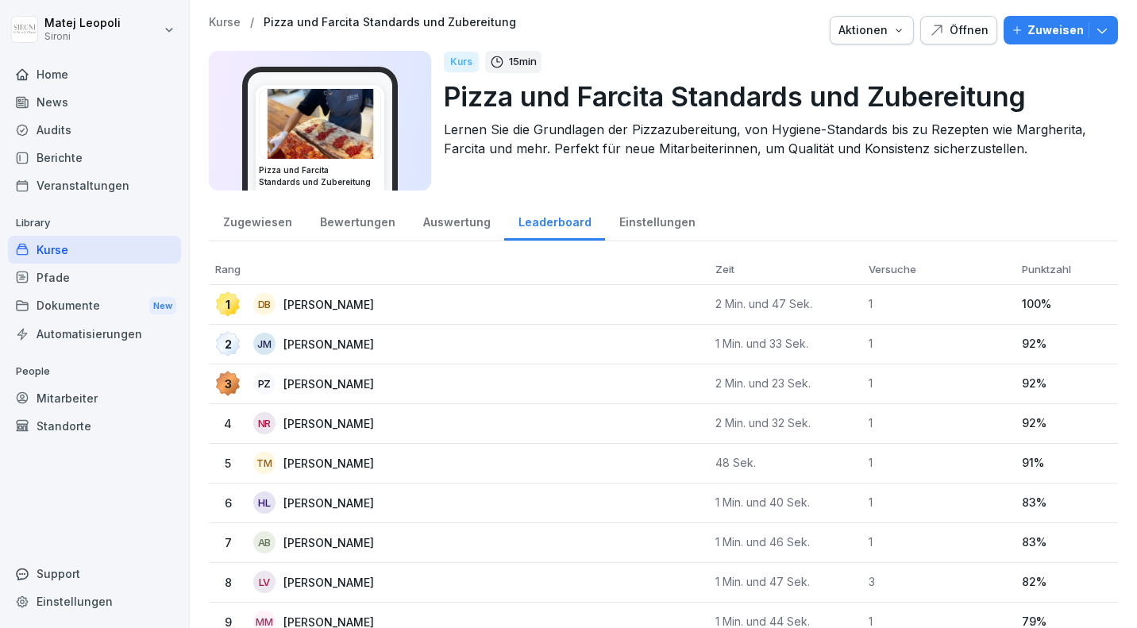
scroll to position [1, 0]
click at [77, 240] on div "Kurse" at bounding box center [94, 250] width 173 height 28
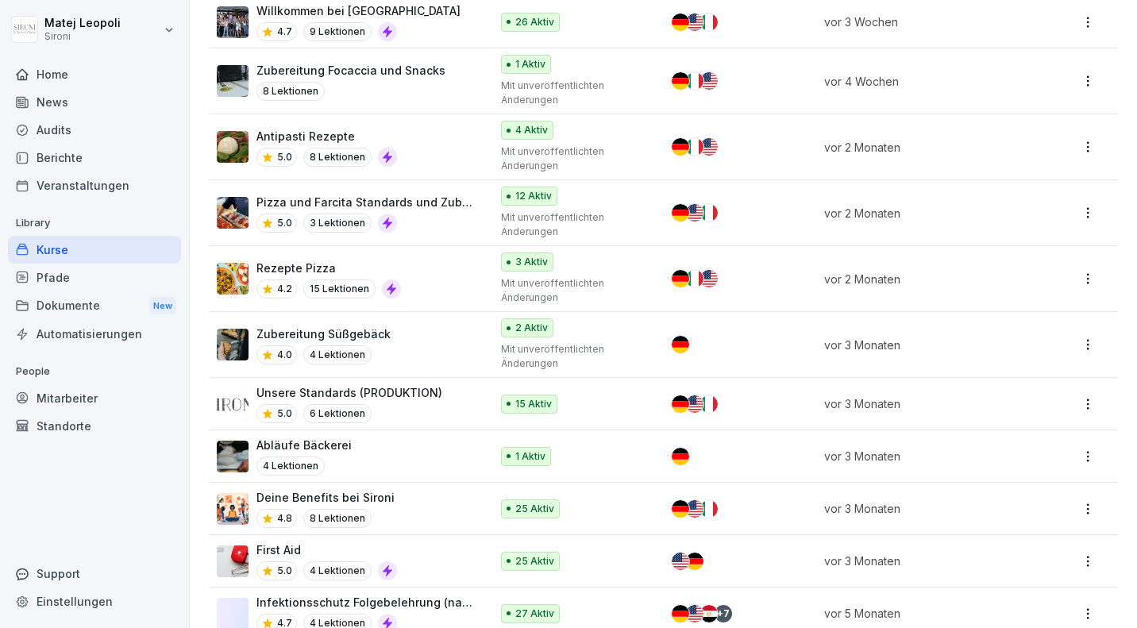
scroll to position [413, 0]
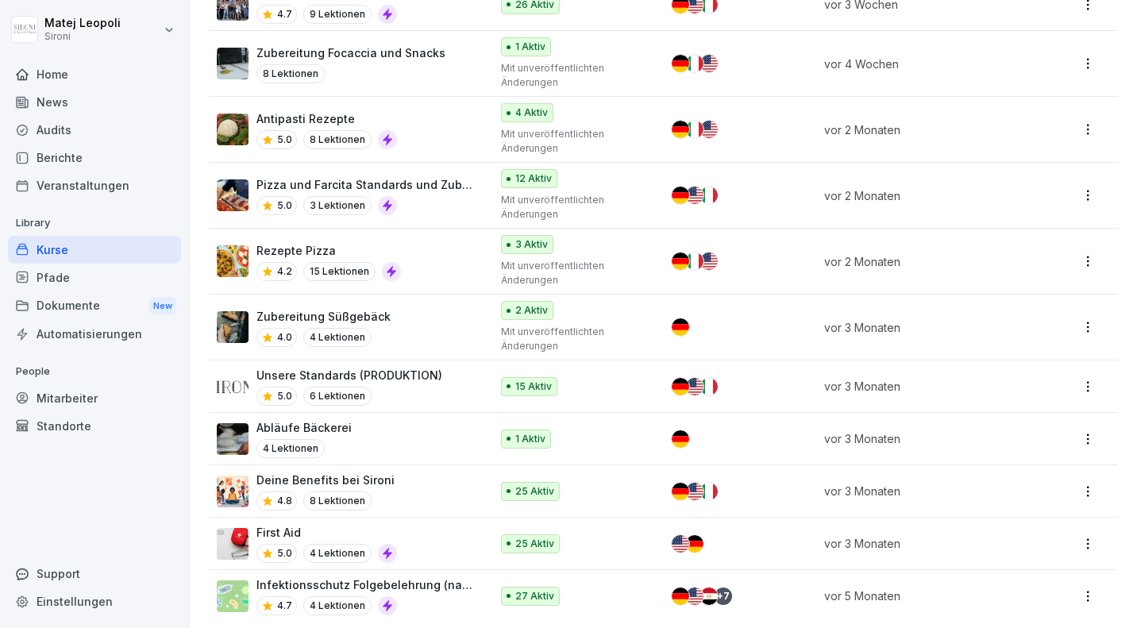
click at [289, 524] on p "First Aid" at bounding box center [326, 532] width 141 height 17
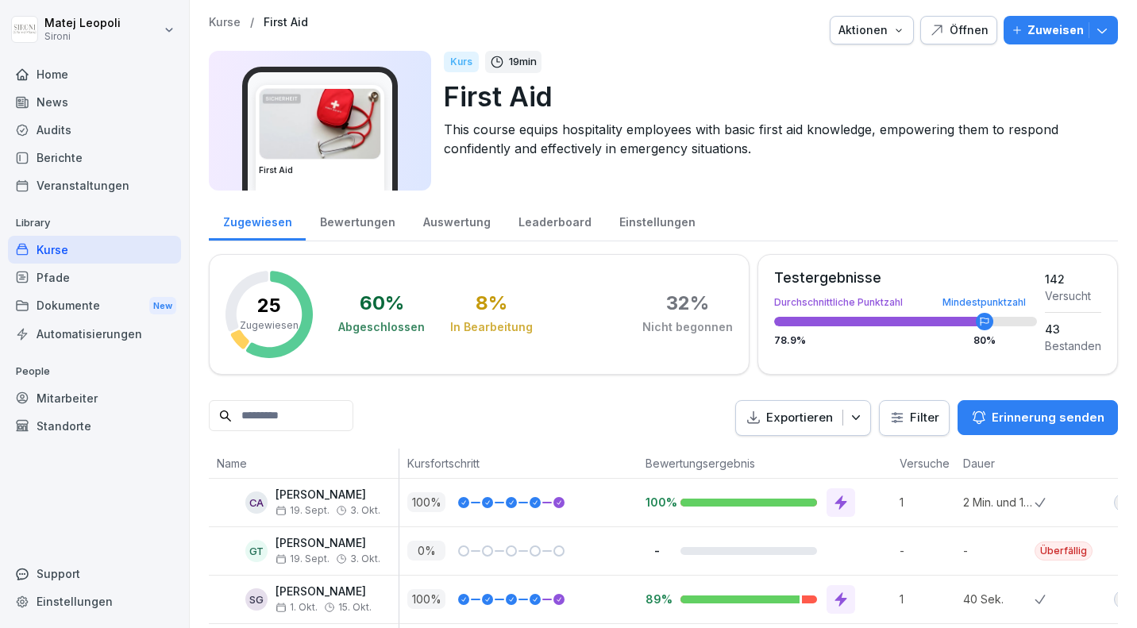
click at [514, 225] on div "Leaderboard" at bounding box center [554, 220] width 101 height 40
